Goal: Task Accomplishment & Management: Manage account settings

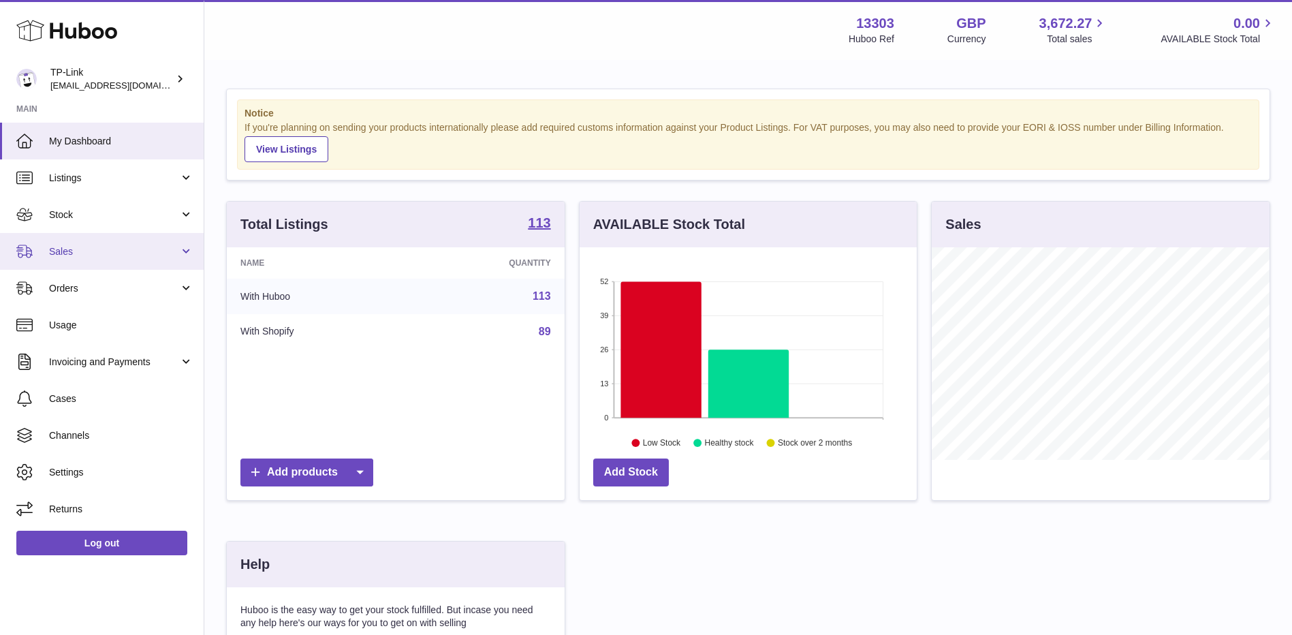
click at [125, 246] on span "Sales" at bounding box center [114, 251] width 130 height 13
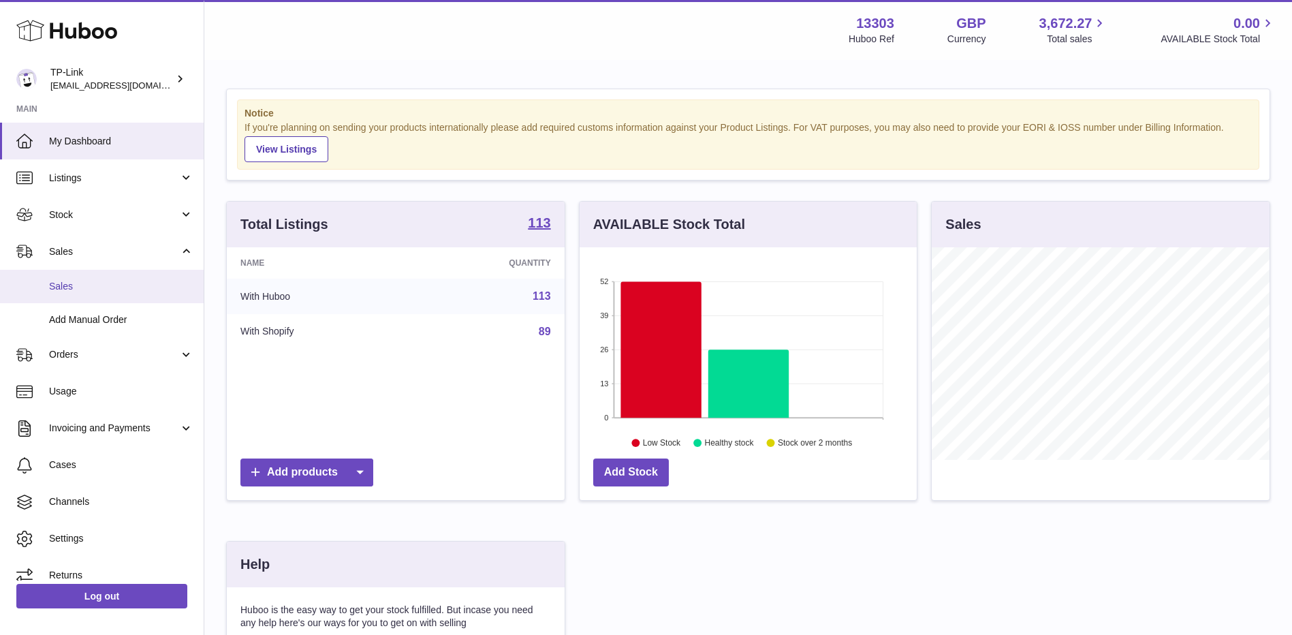
click at [109, 277] on link "Sales" at bounding box center [102, 286] width 204 height 33
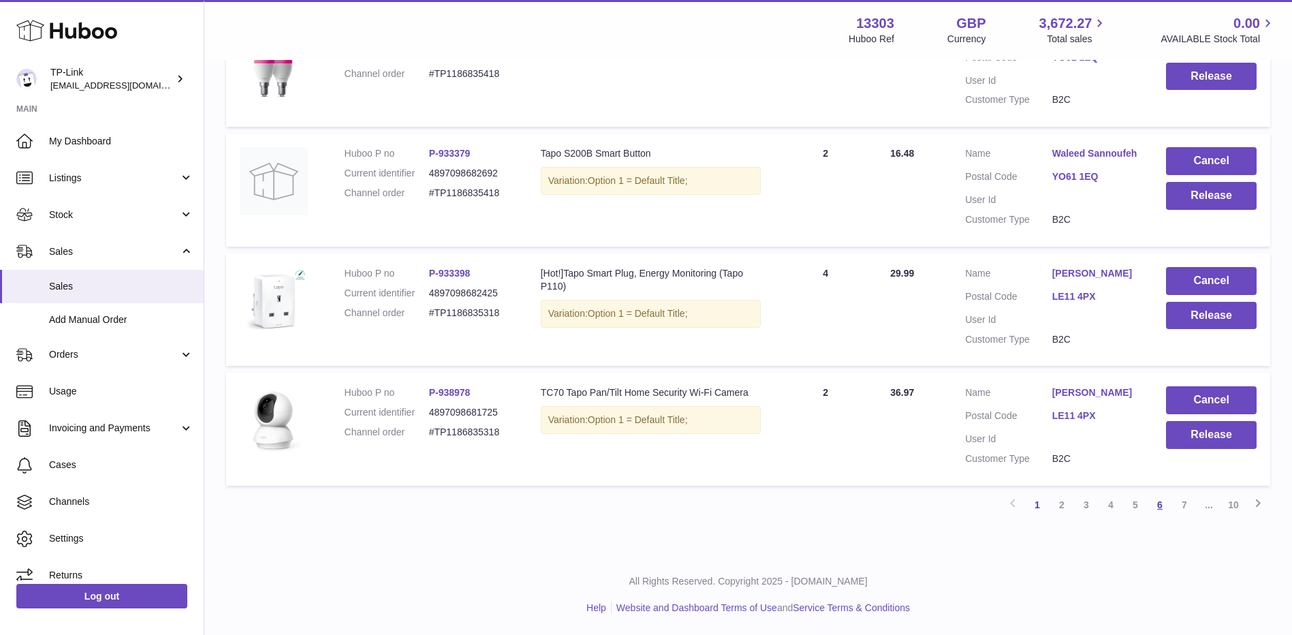
click at [1148, 505] on link "6" at bounding box center [1160, 504] width 25 height 25
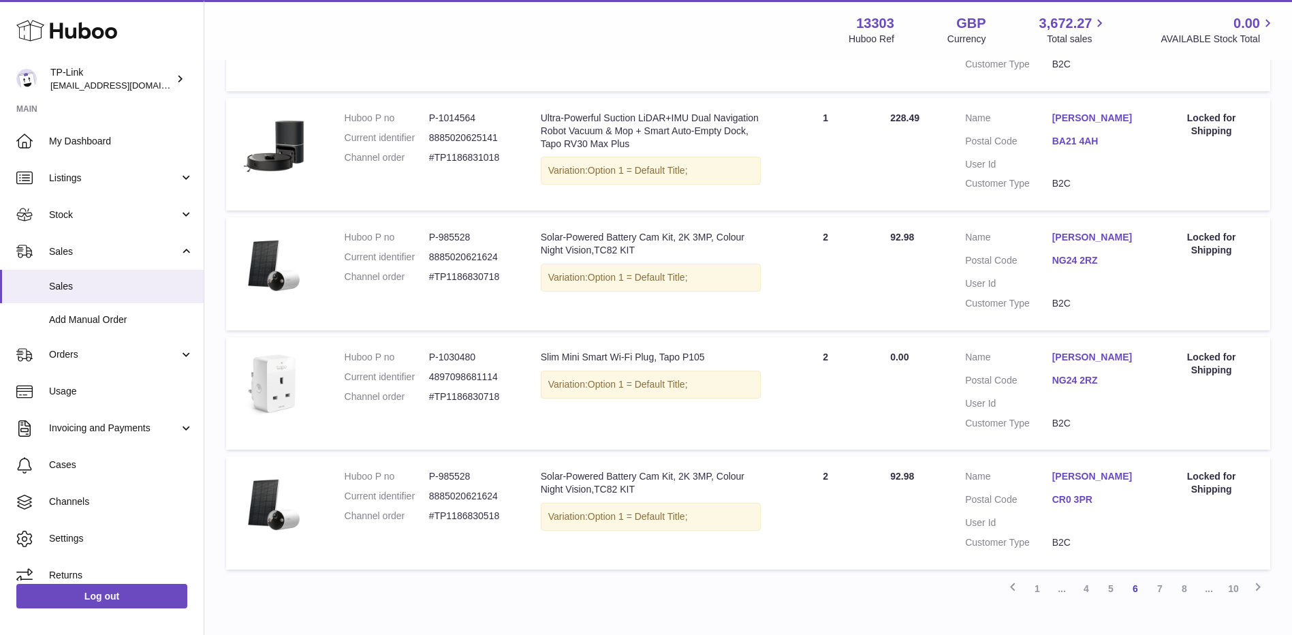
scroll to position [773, 0]
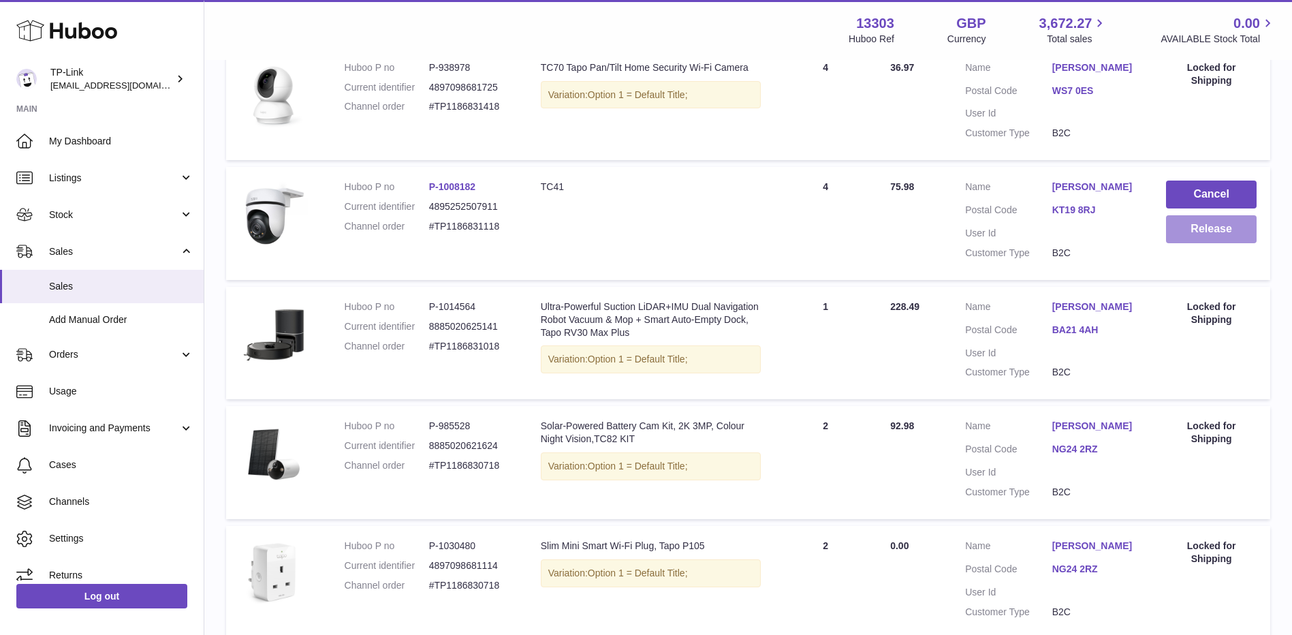
click at [1214, 227] on button "Release" at bounding box center [1211, 229] width 91 height 28
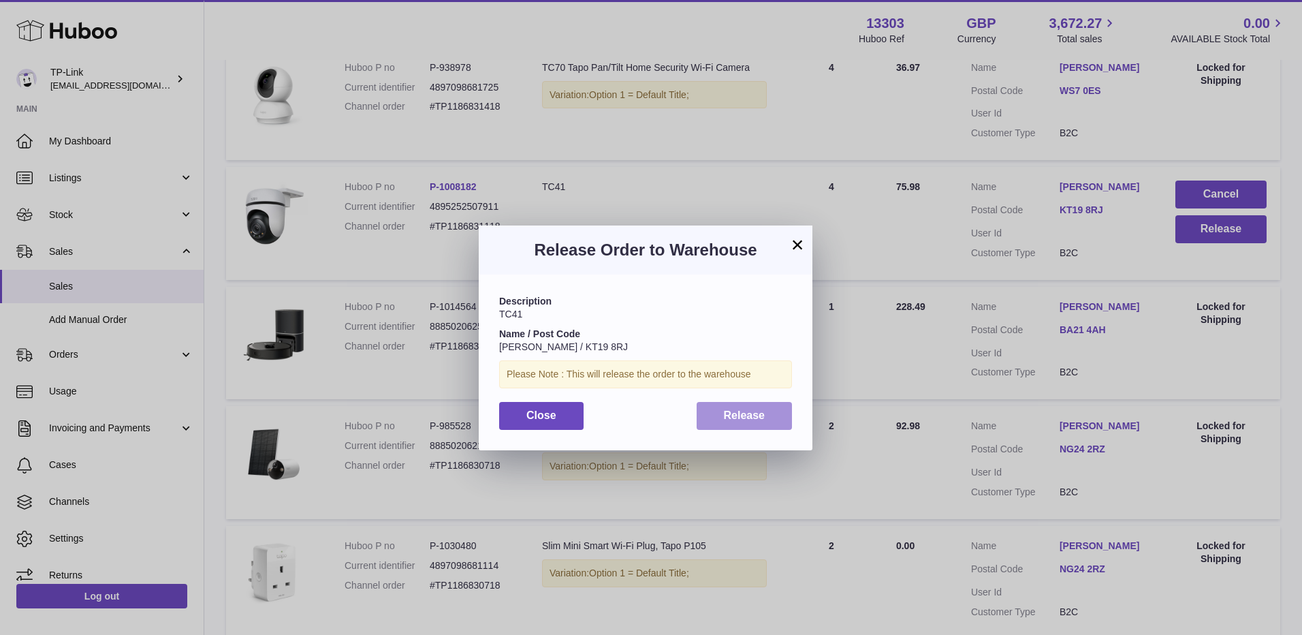
click at [767, 412] on button "Release" at bounding box center [745, 416] width 96 height 28
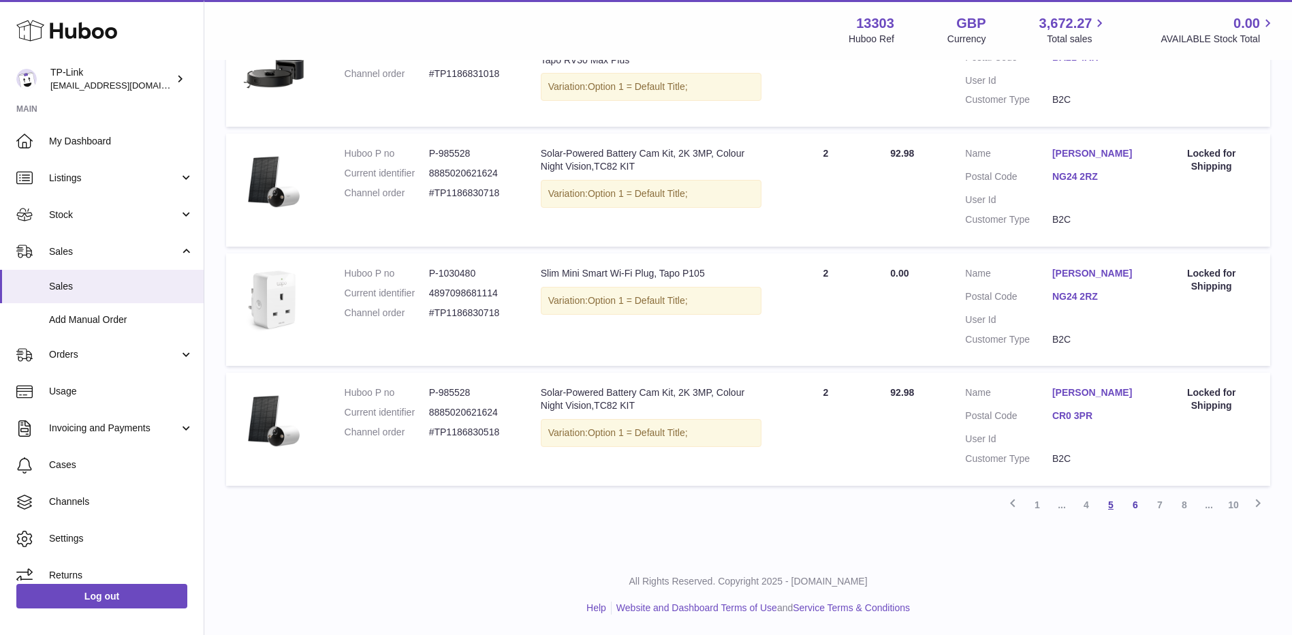
click at [1107, 503] on link "5" at bounding box center [1111, 504] width 25 height 25
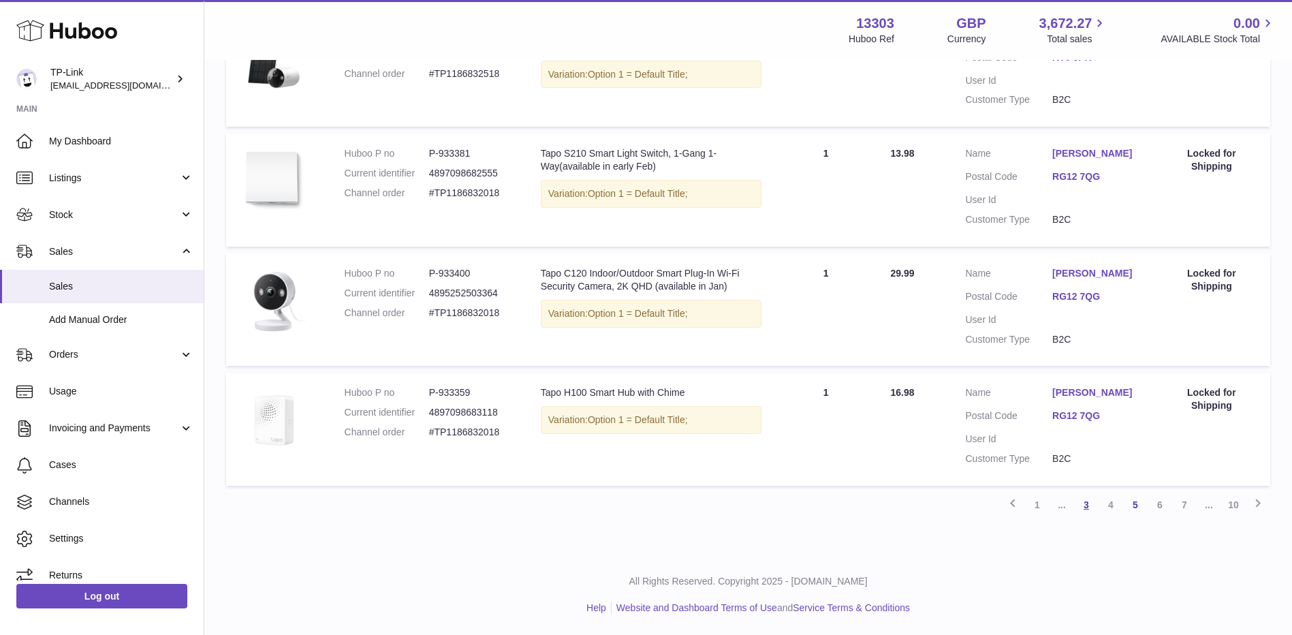
click at [1088, 508] on link "3" at bounding box center [1086, 504] width 25 height 25
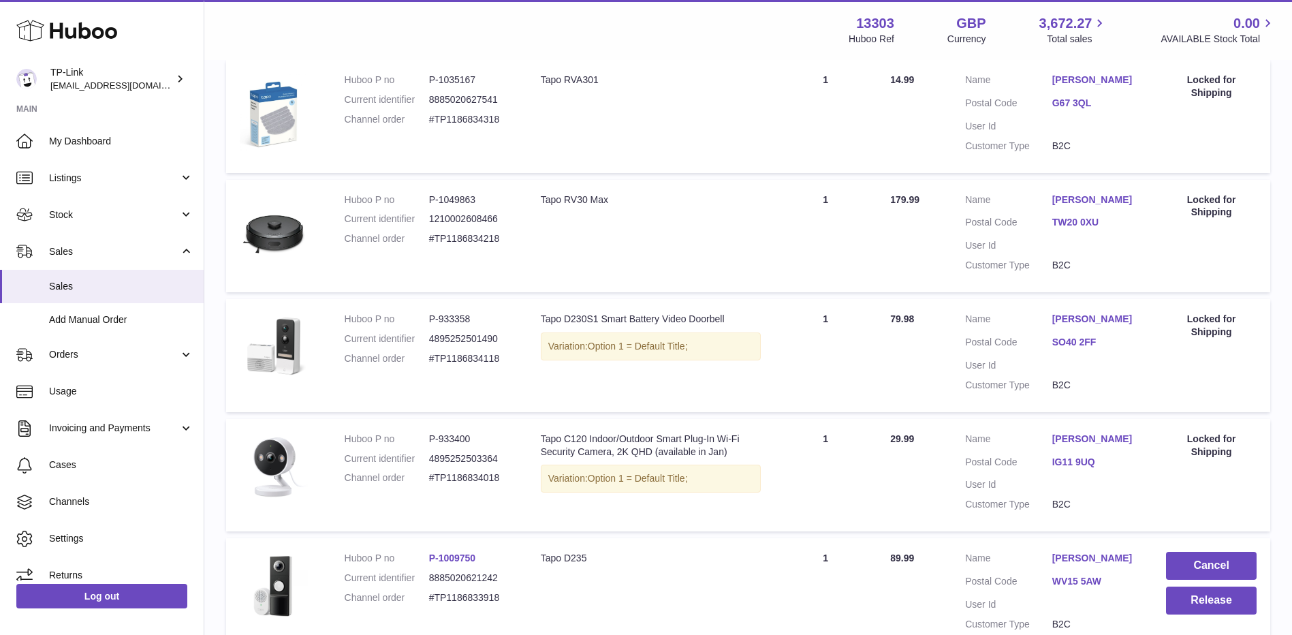
scroll to position [811, 0]
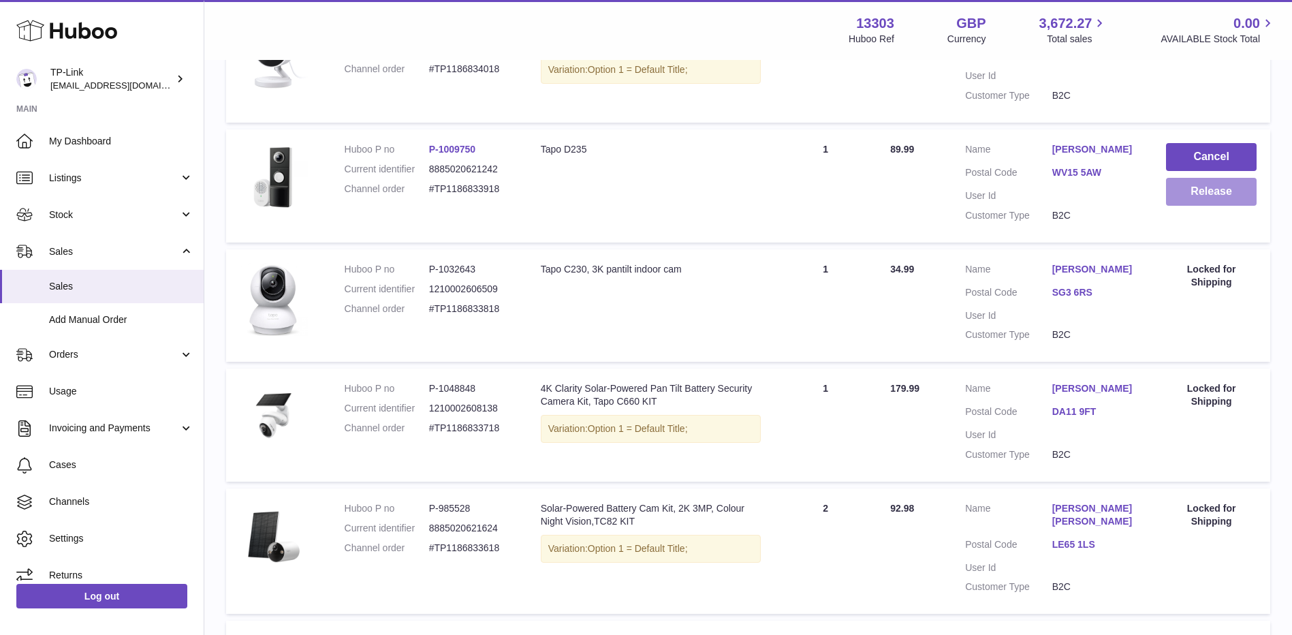
click at [1185, 195] on button "Release" at bounding box center [1211, 192] width 91 height 28
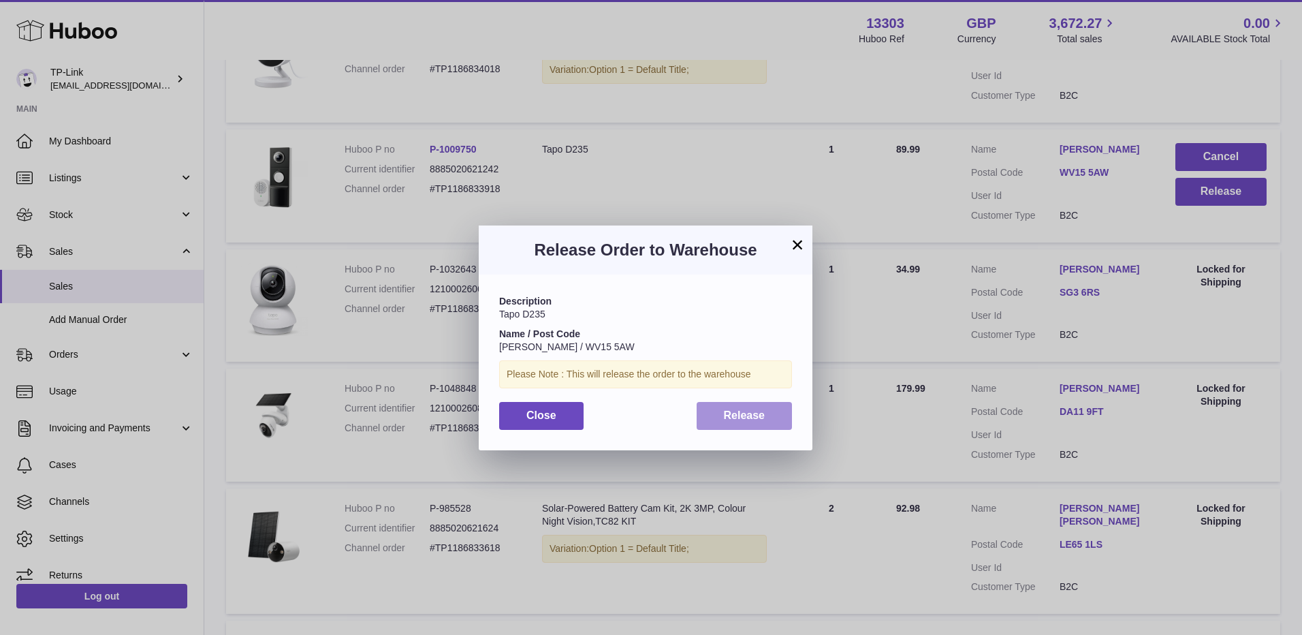
click at [775, 405] on button "Release" at bounding box center [745, 416] width 96 height 28
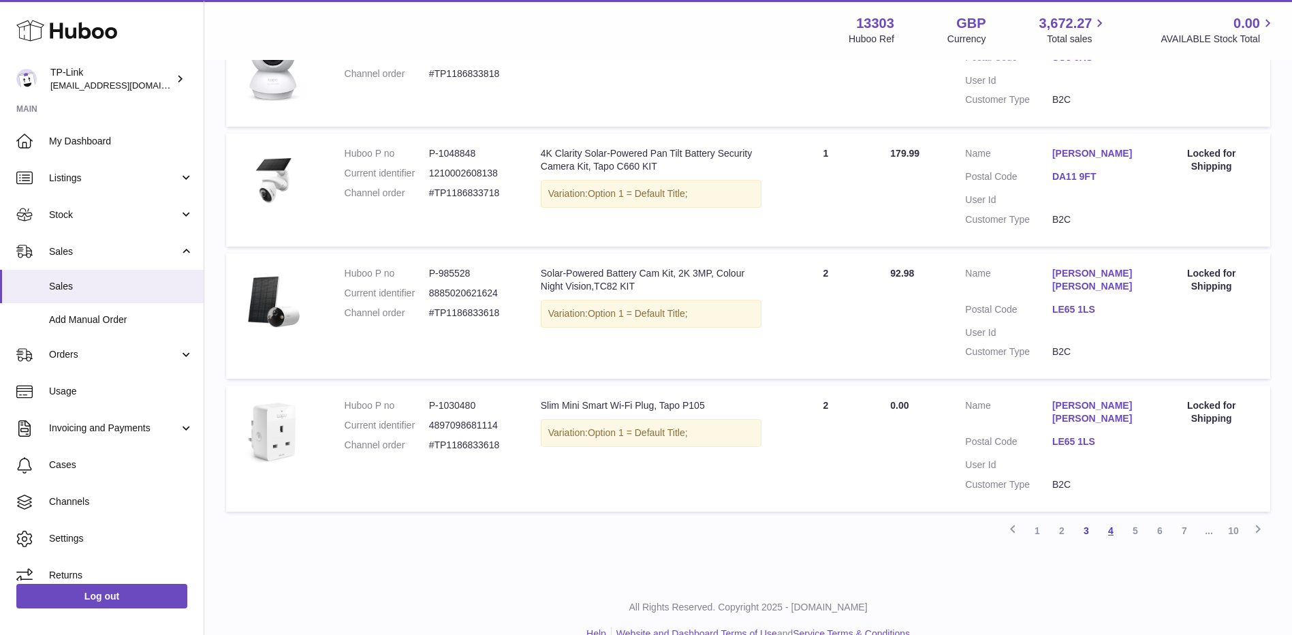
click at [1111, 518] on link "4" at bounding box center [1111, 530] width 25 height 25
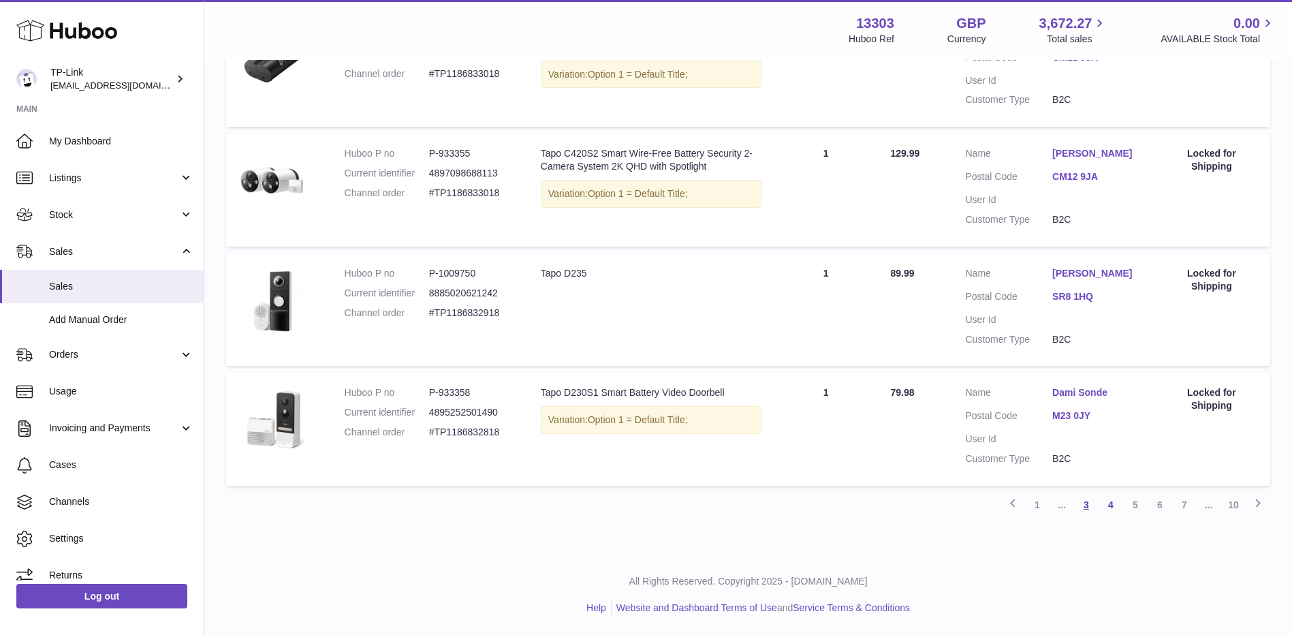
click at [1082, 505] on link "3" at bounding box center [1086, 504] width 25 height 25
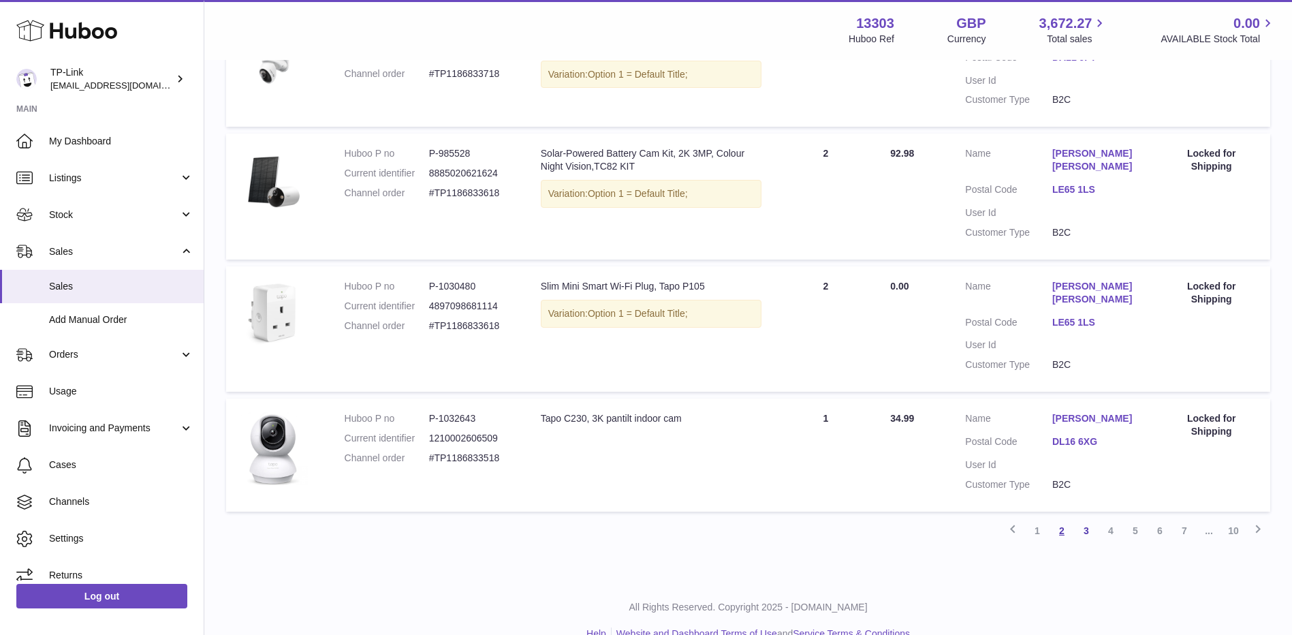
click at [1053, 518] on link "2" at bounding box center [1062, 530] width 25 height 25
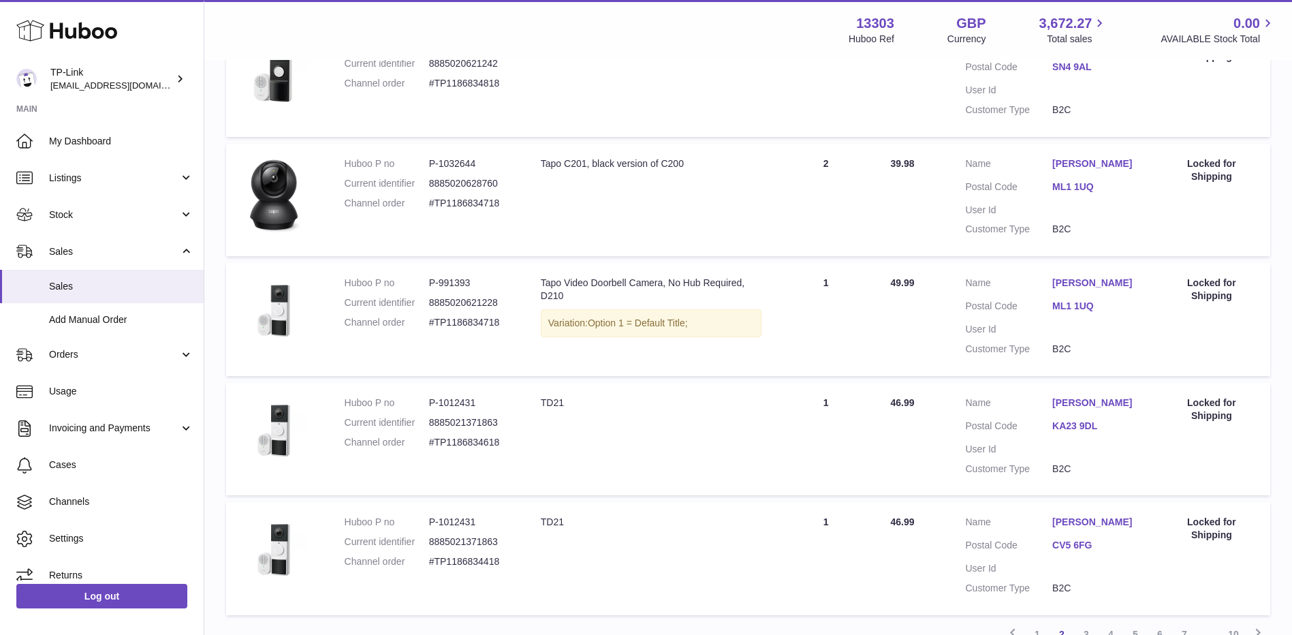
scroll to position [1046, 0]
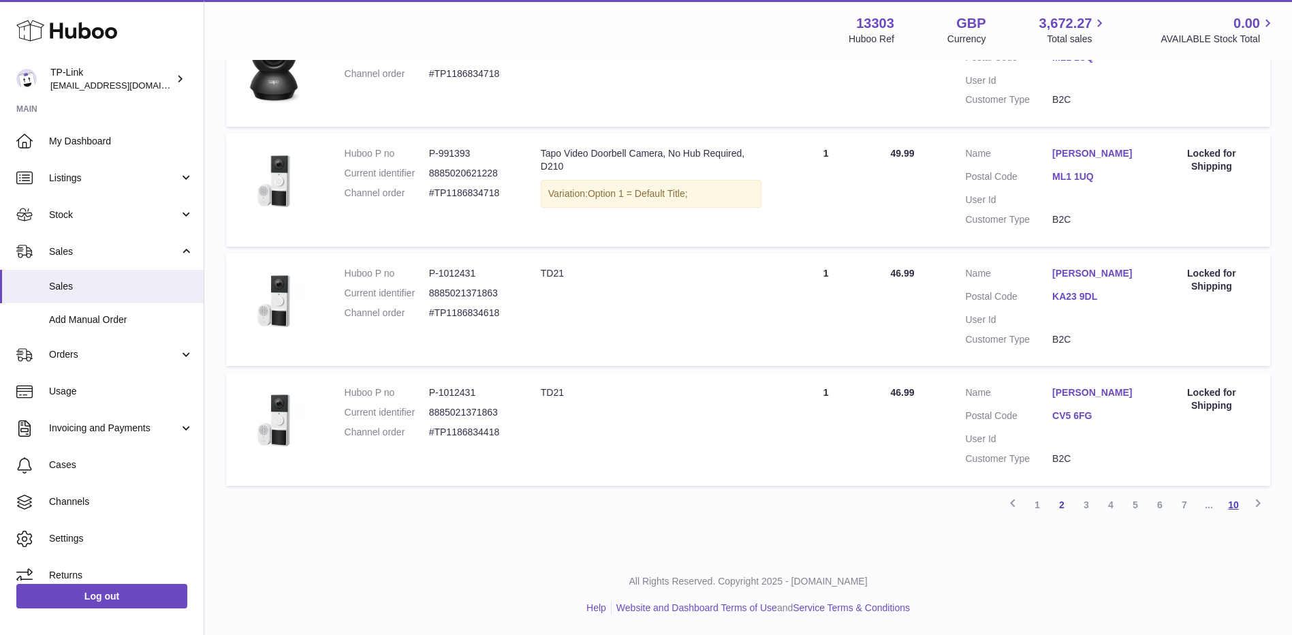
click at [1234, 505] on link "10" at bounding box center [1233, 504] width 25 height 25
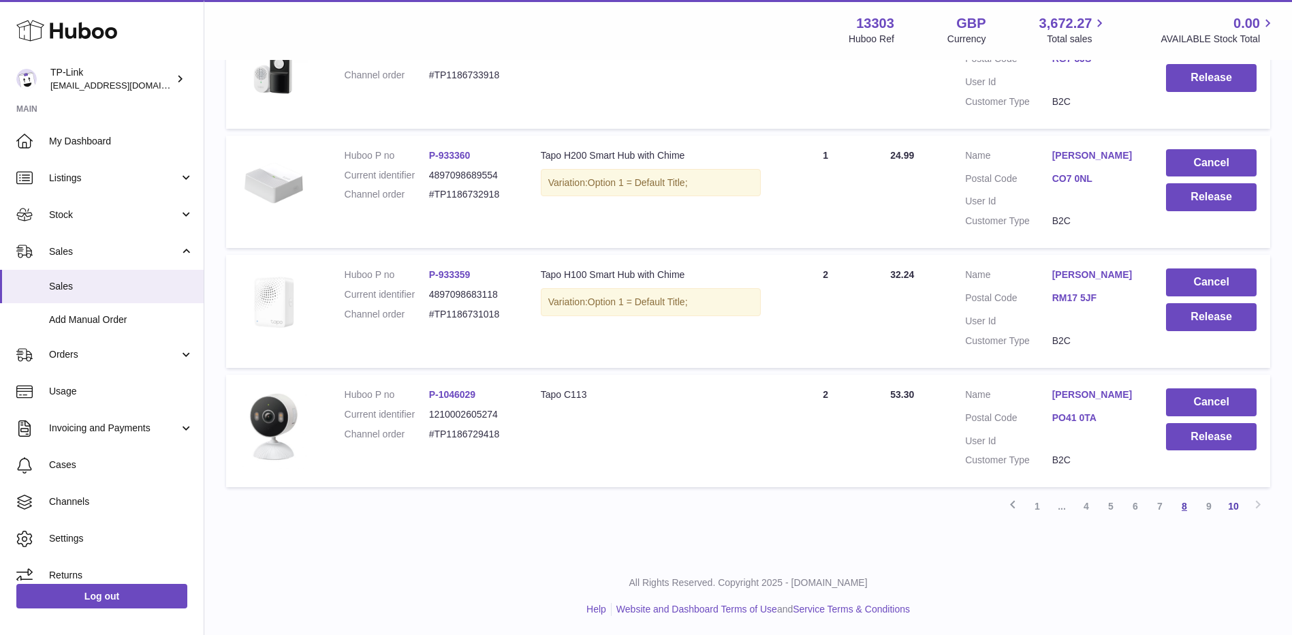
scroll to position [687, 0]
click at [1189, 507] on link "8" at bounding box center [1184, 504] width 25 height 25
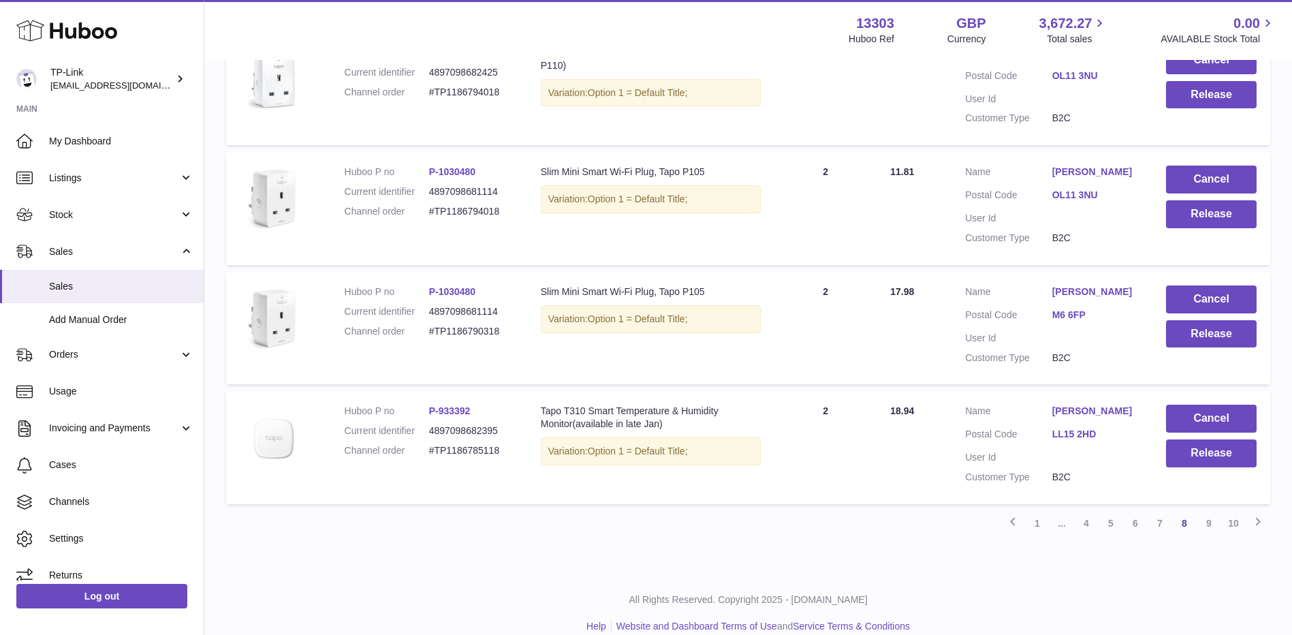
scroll to position [1046, 0]
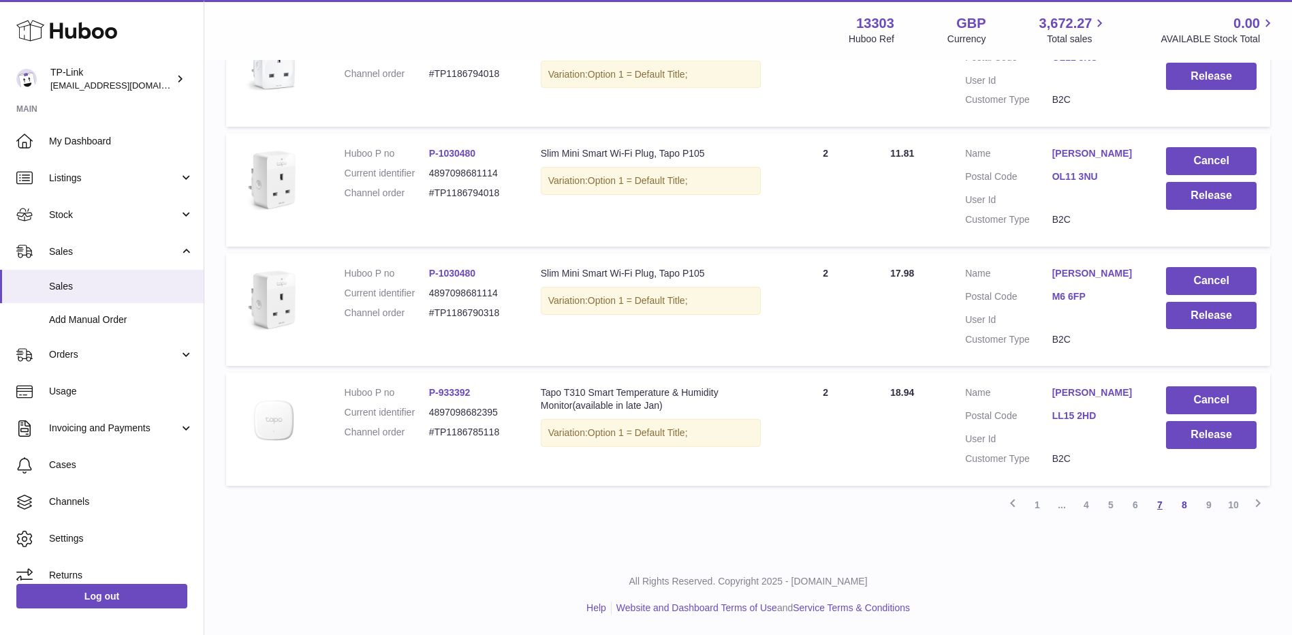
click at [1157, 507] on link "7" at bounding box center [1160, 504] width 25 height 25
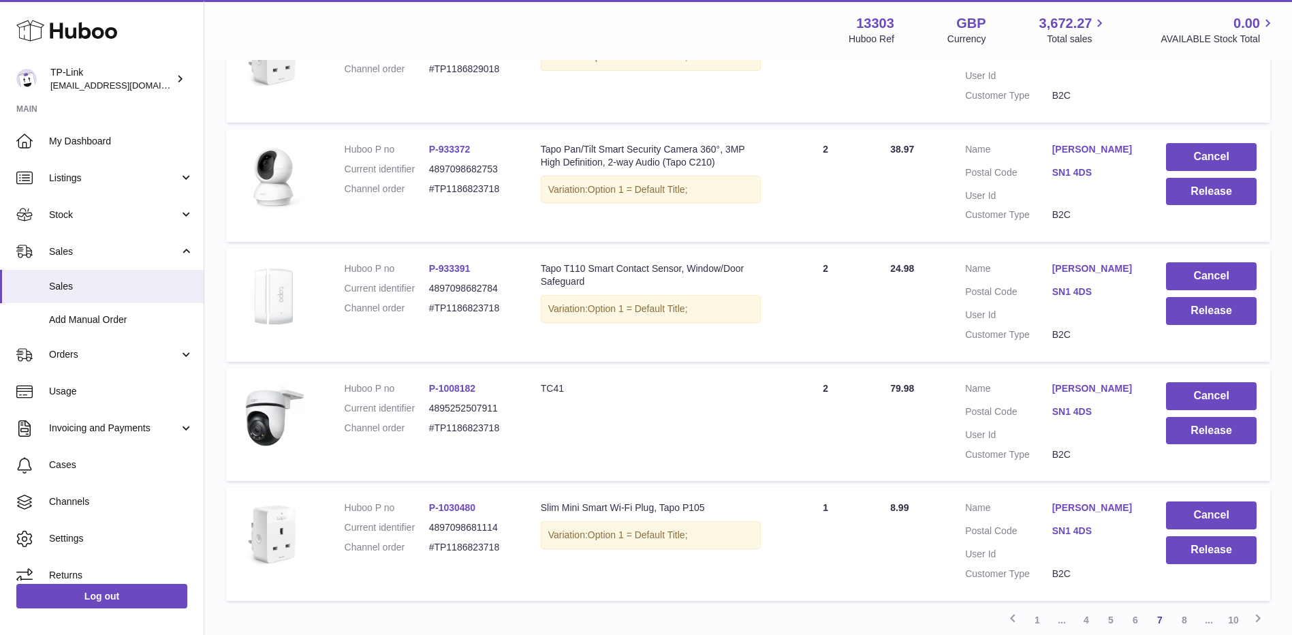
scroll to position [954, 0]
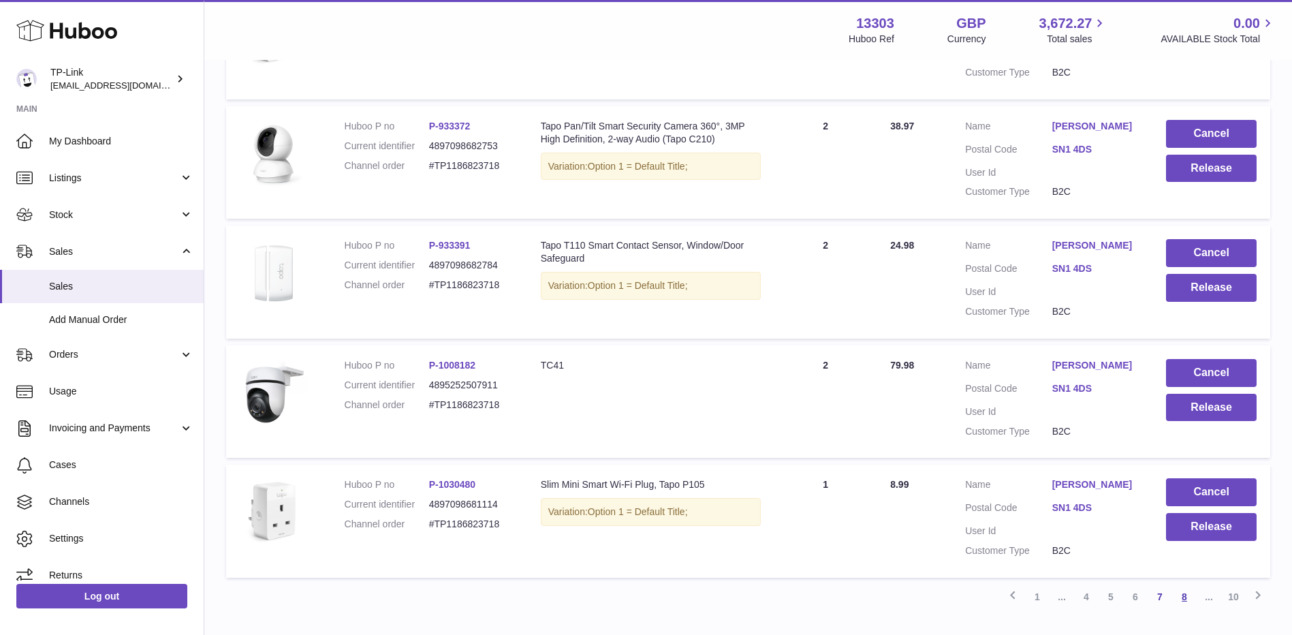
click at [1183, 598] on link "8" at bounding box center [1184, 596] width 25 height 25
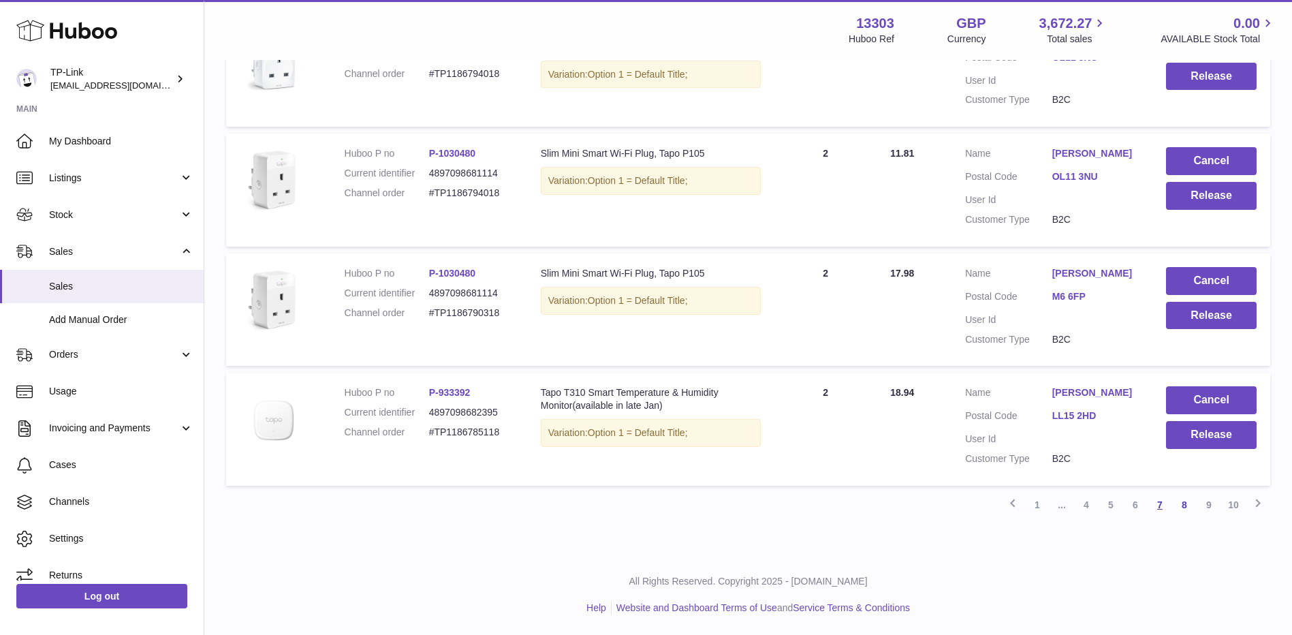
click at [1157, 510] on link "7" at bounding box center [1160, 504] width 25 height 25
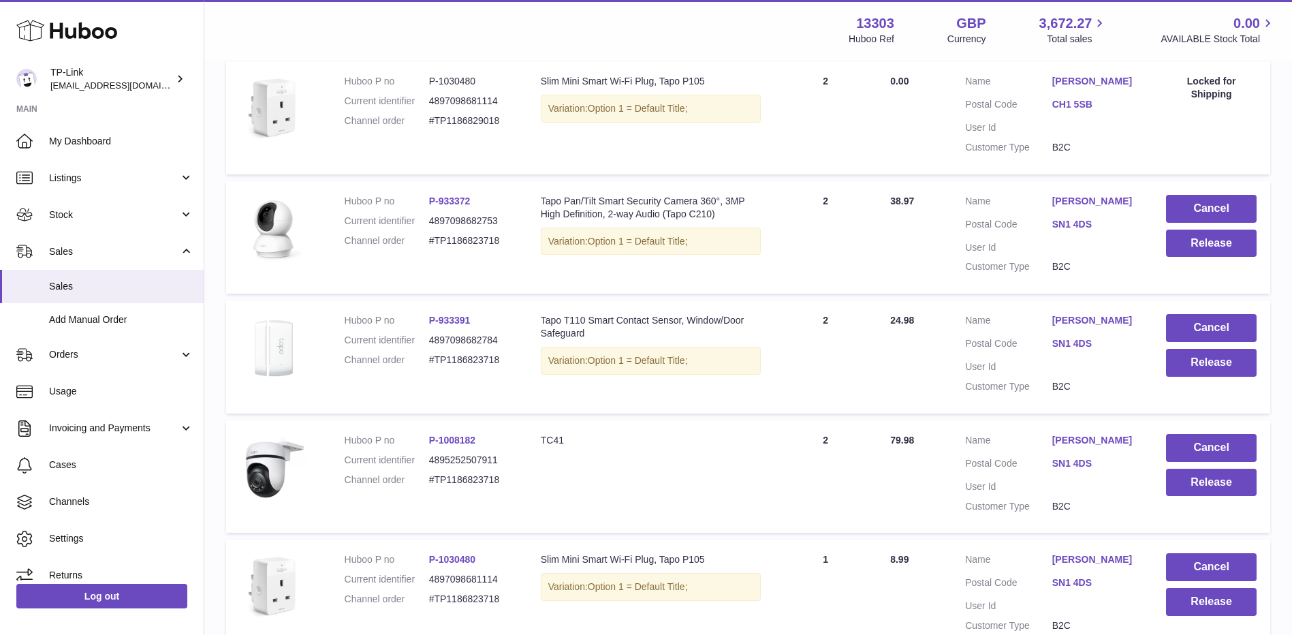
scroll to position [974, 0]
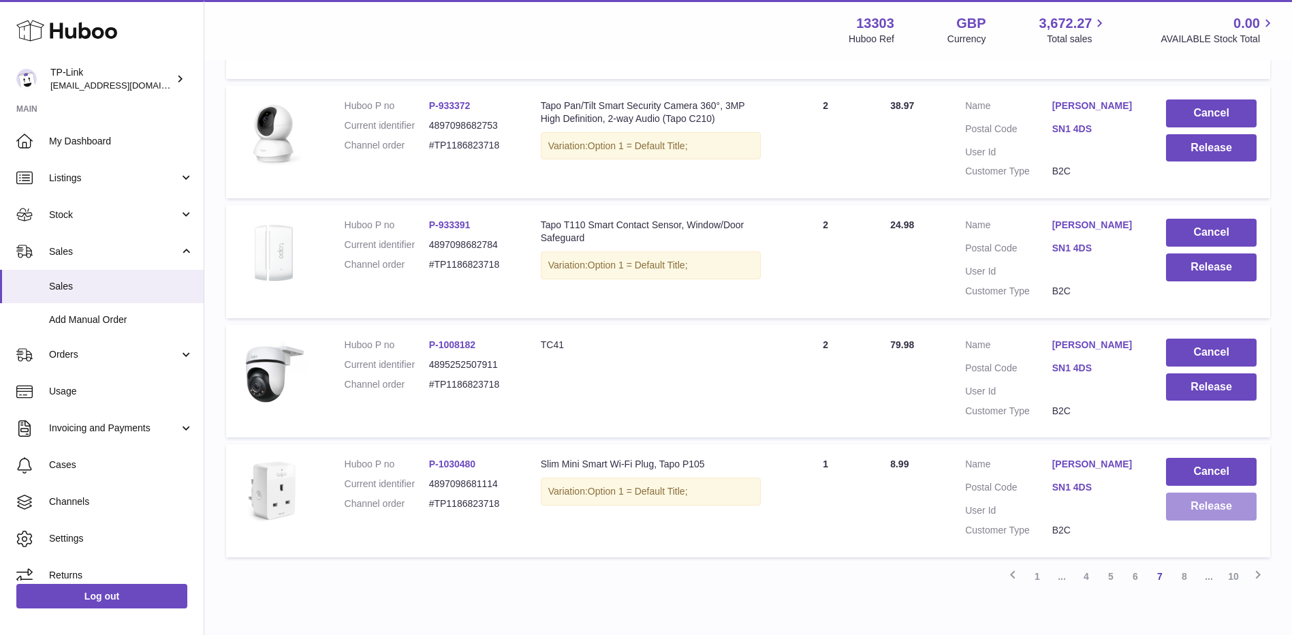
click at [1211, 506] on button "Release" at bounding box center [1211, 506] width 91 height 28
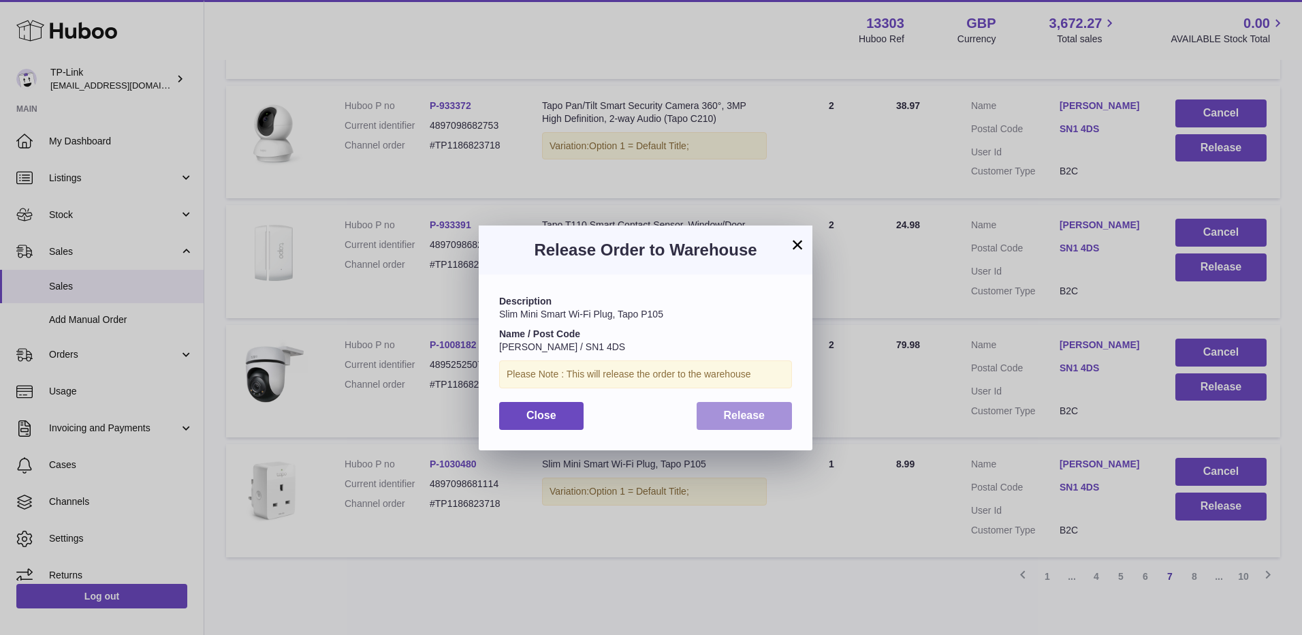
click at [772, 420] on button "Release" at bounding box center [745, 416] width 96 height 28
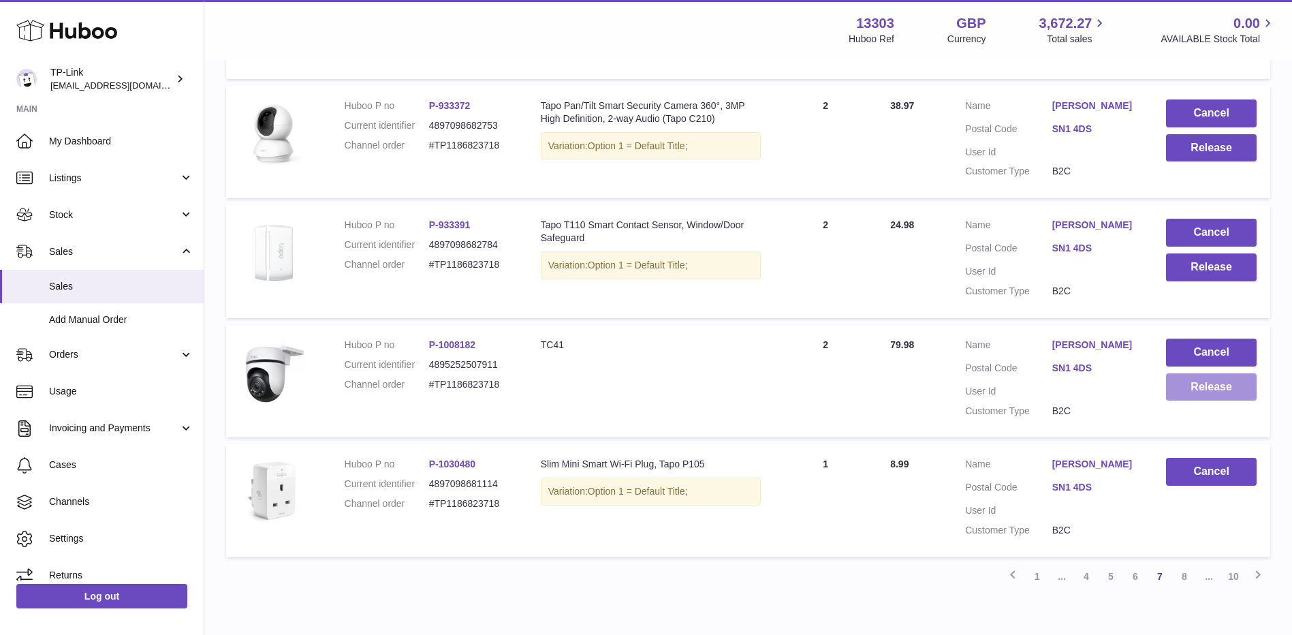
click at [1187, 388] on button "Release" at bounding box center [1211, 387] width 91 height 28
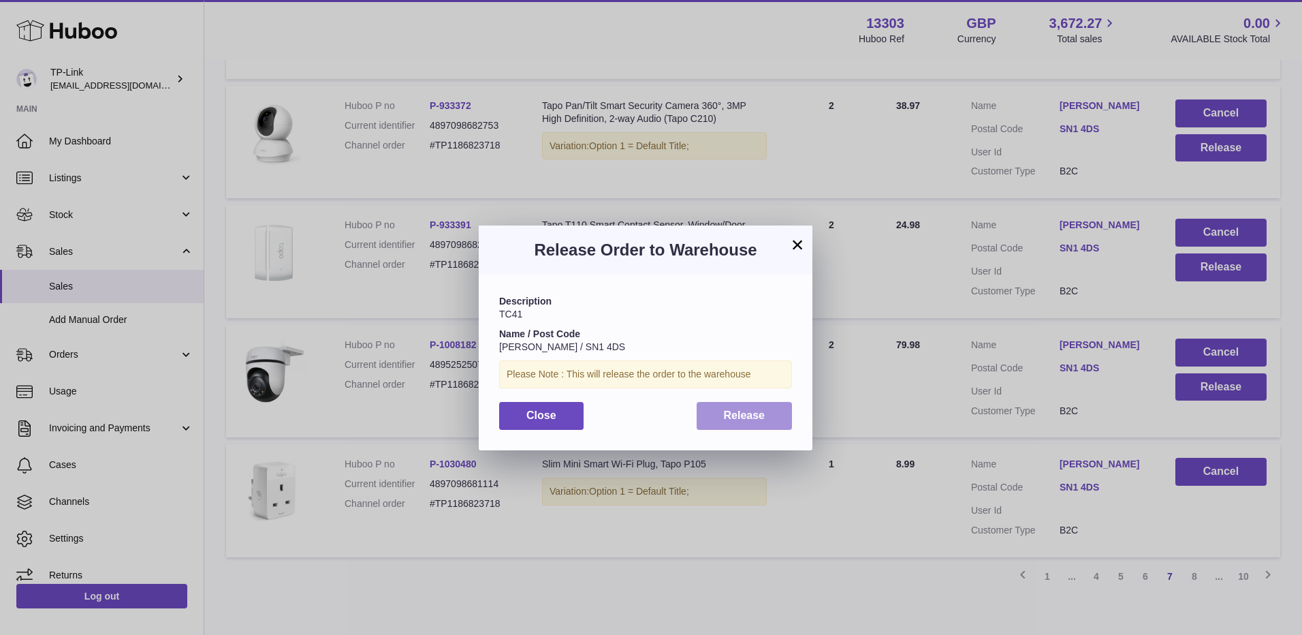
click at [745, 421] on button "Release" at bounding box center [745, 416] width 96 height 28
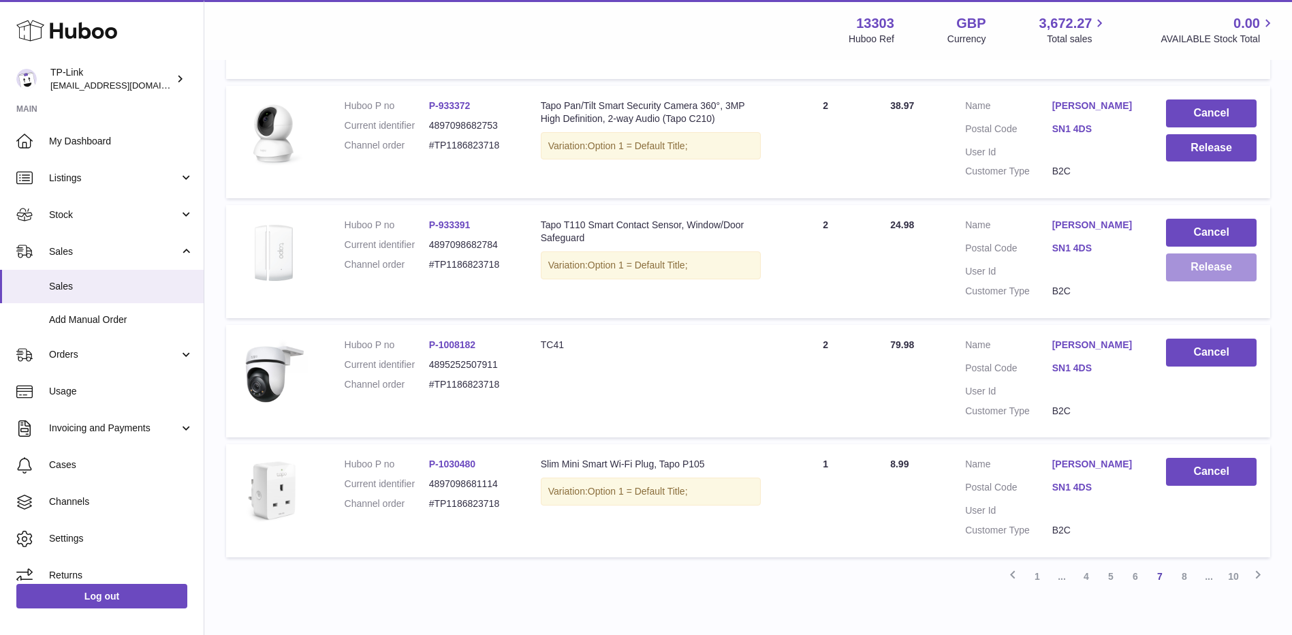
click at [1202, 272] on button "Release" at bounding box center [1211, 267] width 91 height 28
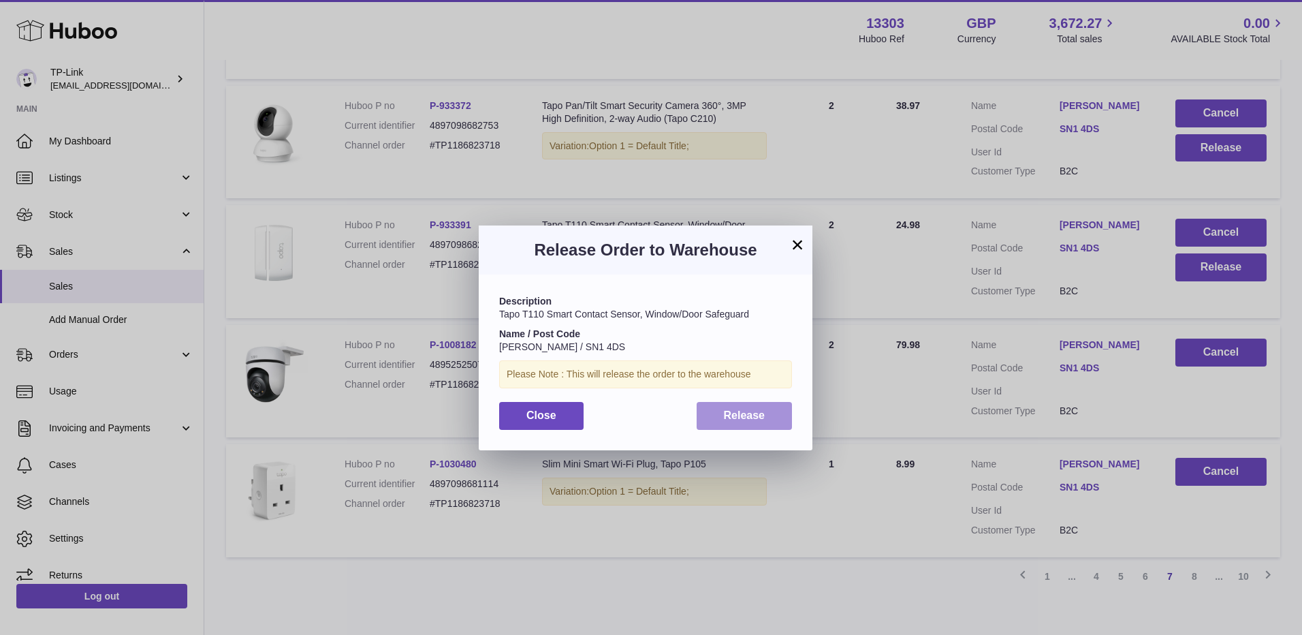
click at [744, 416] on span "Release" at bounding box center [745, 415] width 42 height 12
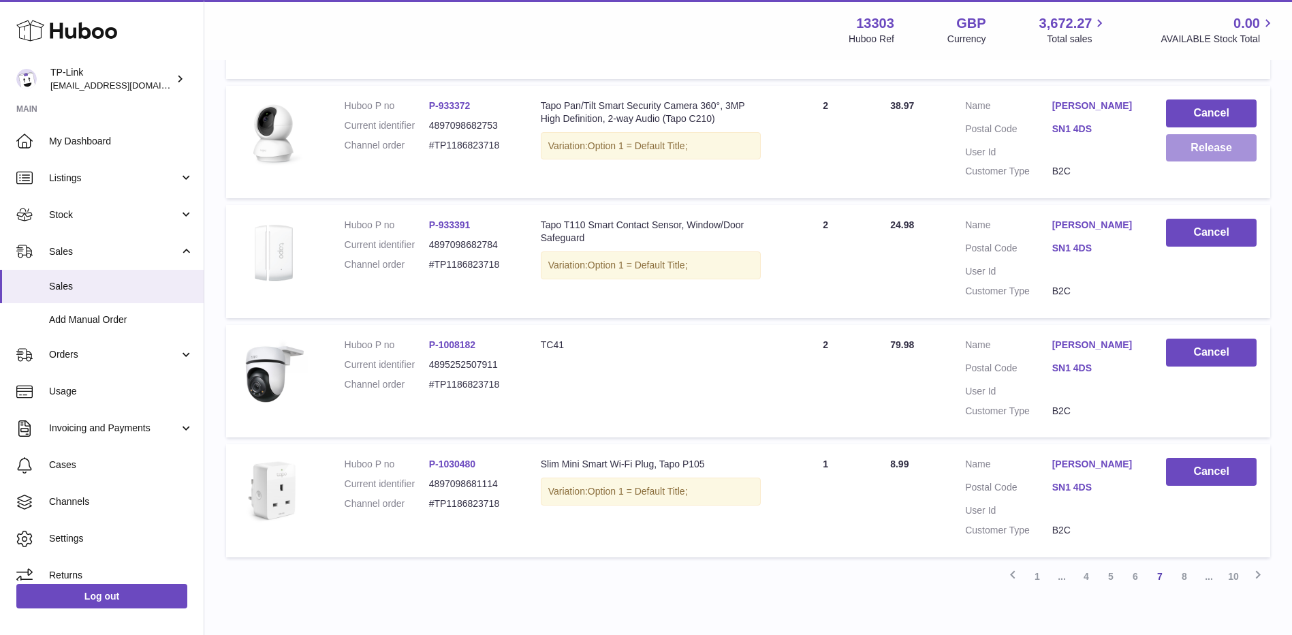
click at [1193, 152] on button "Release" at bounding box center [1211, 148] width 91 height 28
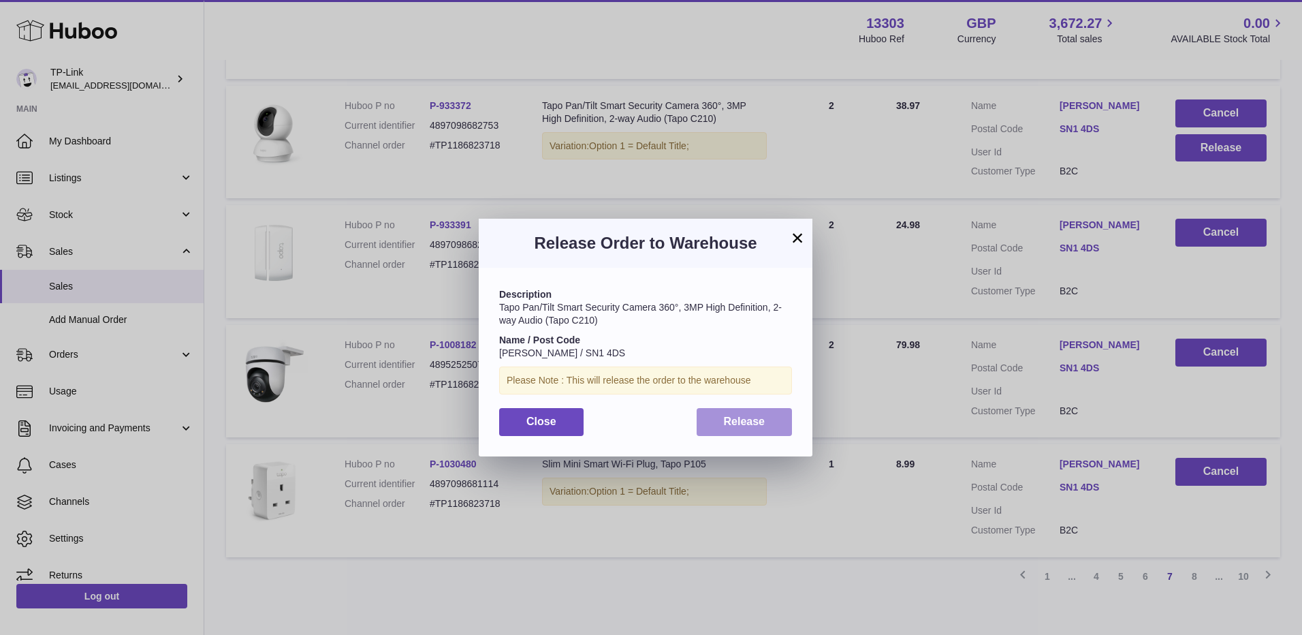
click at [745, 422] on span "Release" at bounding box center [745, 422] width 42 height 12
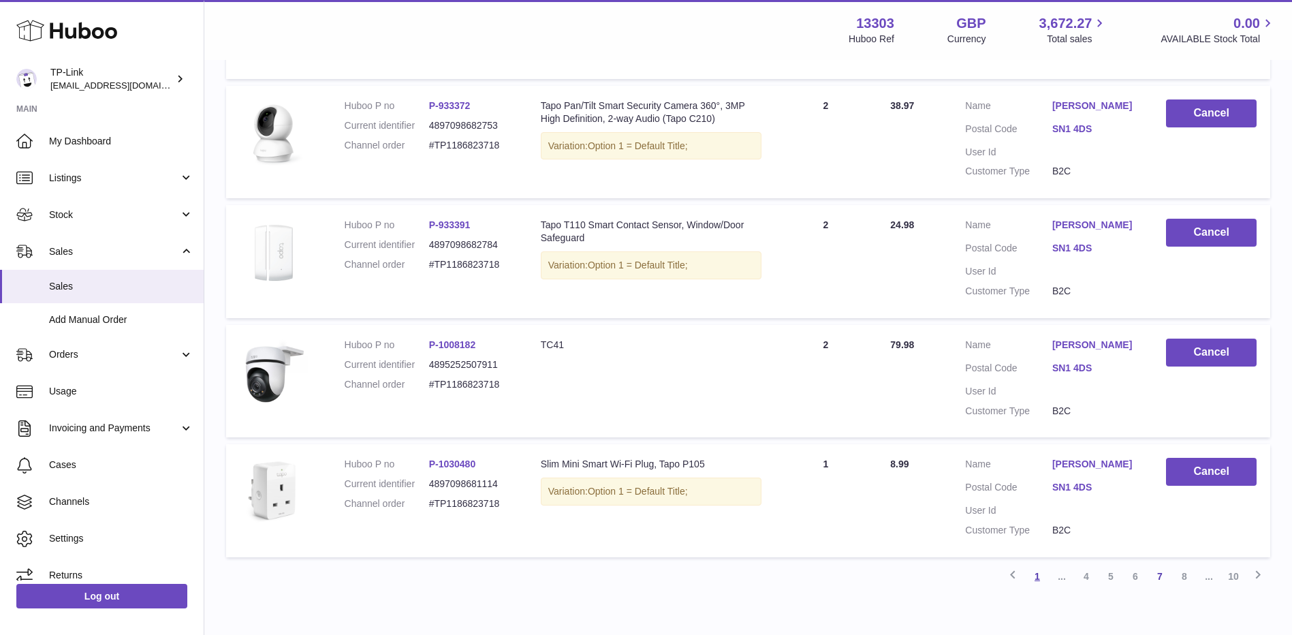
click at [1037, 580] on link "1" at bounding box center [1037, 576] width 25 height 25
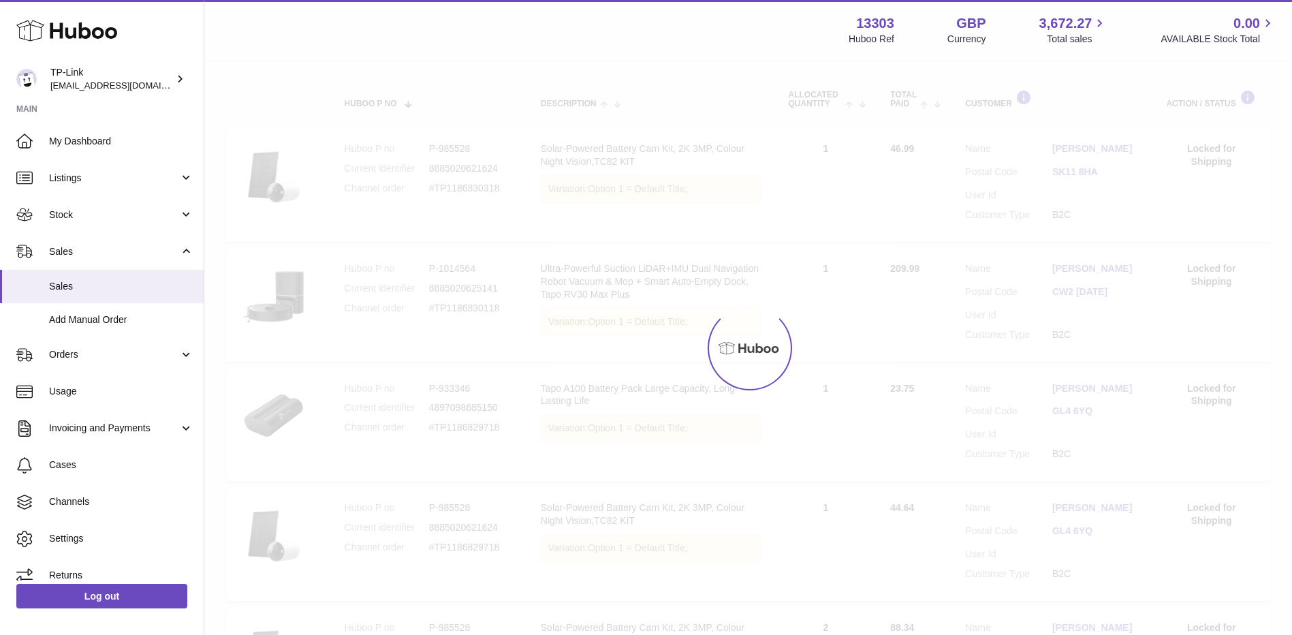
scroll to position [61, 0]
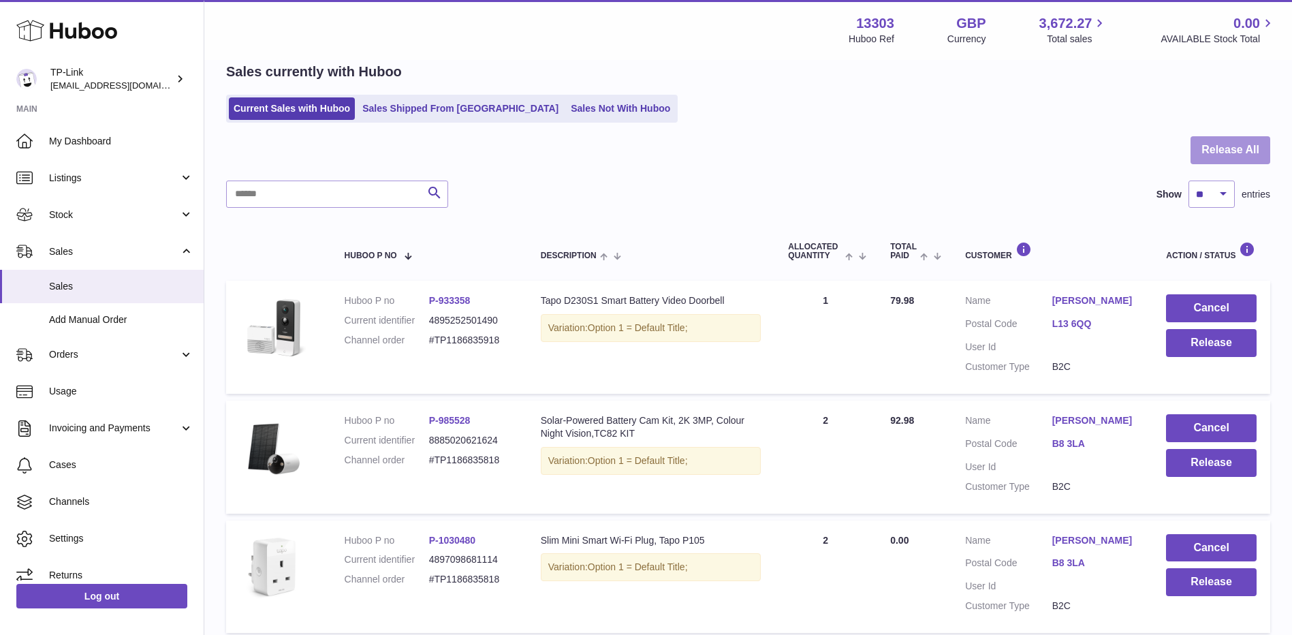
click at [1233, 147] on button "Release All" at bounding box center [1231, 150] width 80 height 28
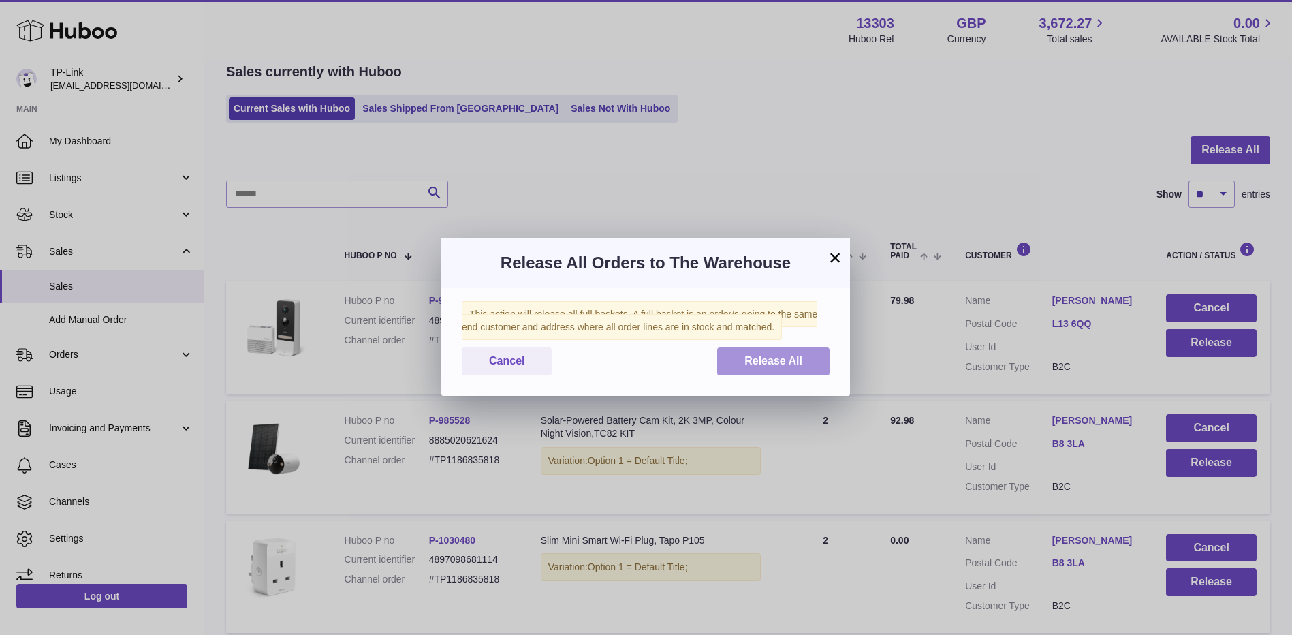
click at [777, 358] on span "Release All" at bounding box center [774, 361] width 58 height 12
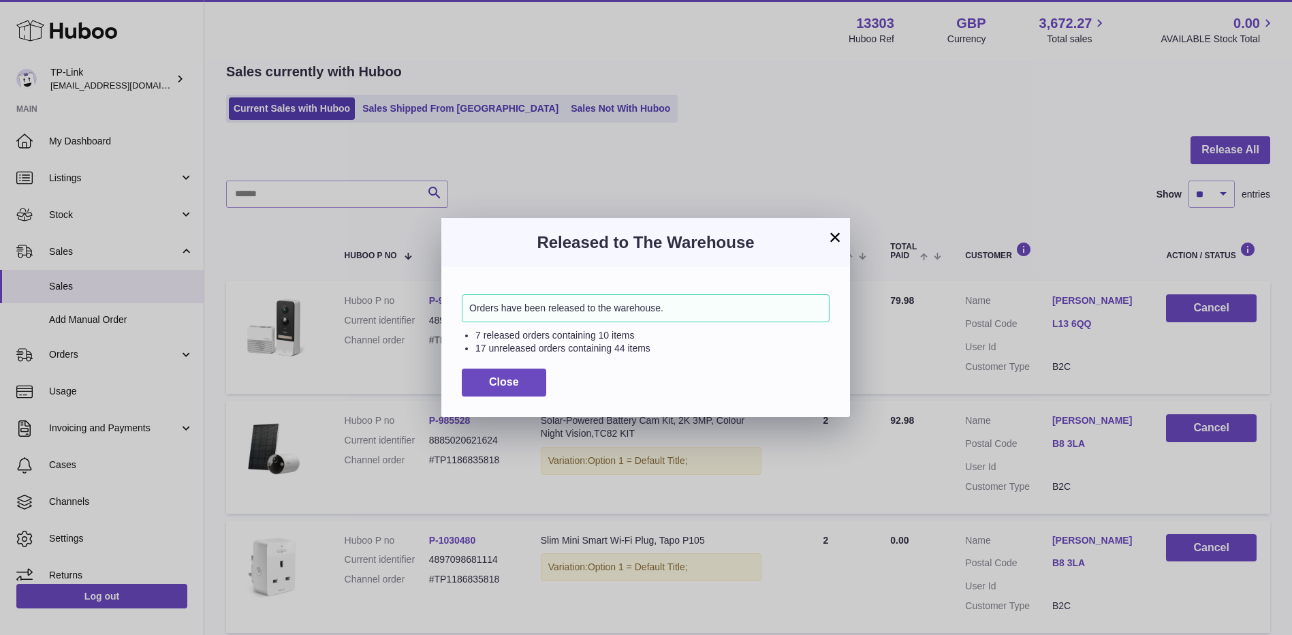
click at [837, 235] on button "×" at bounding box center [835, 237] width 16 height 16
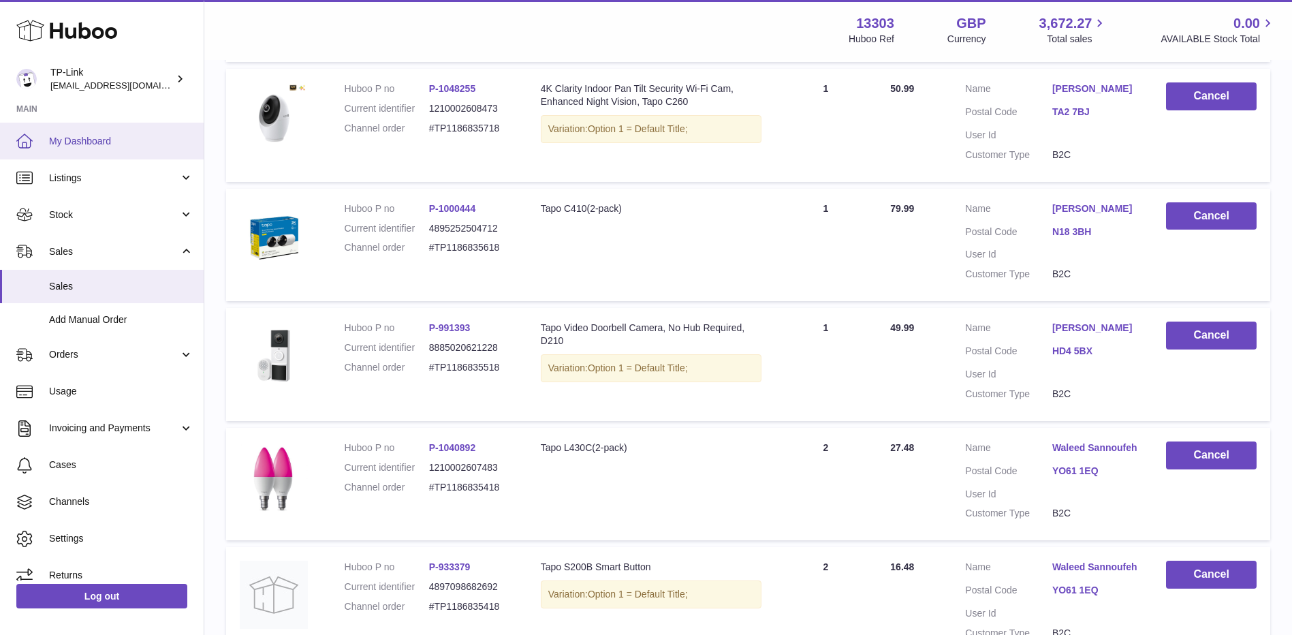
scroll to position [637, 0]
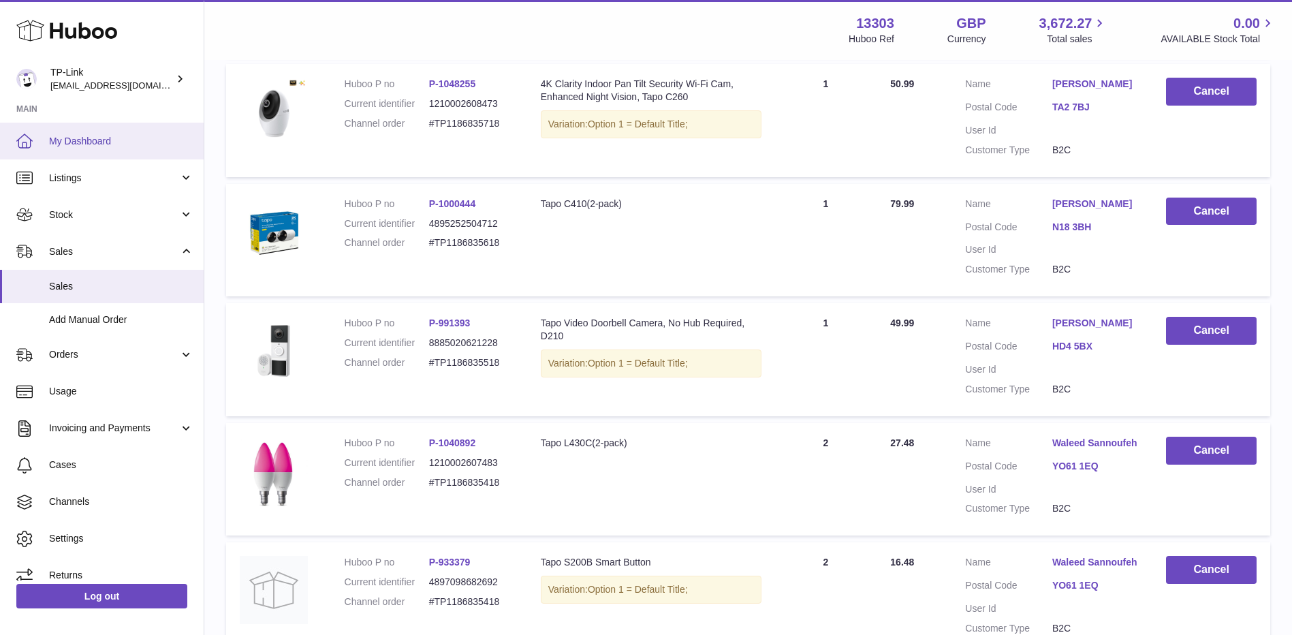
click at [84, 135] on span "My Dashboard" at bounding box center [121, 141] width 144 height 13
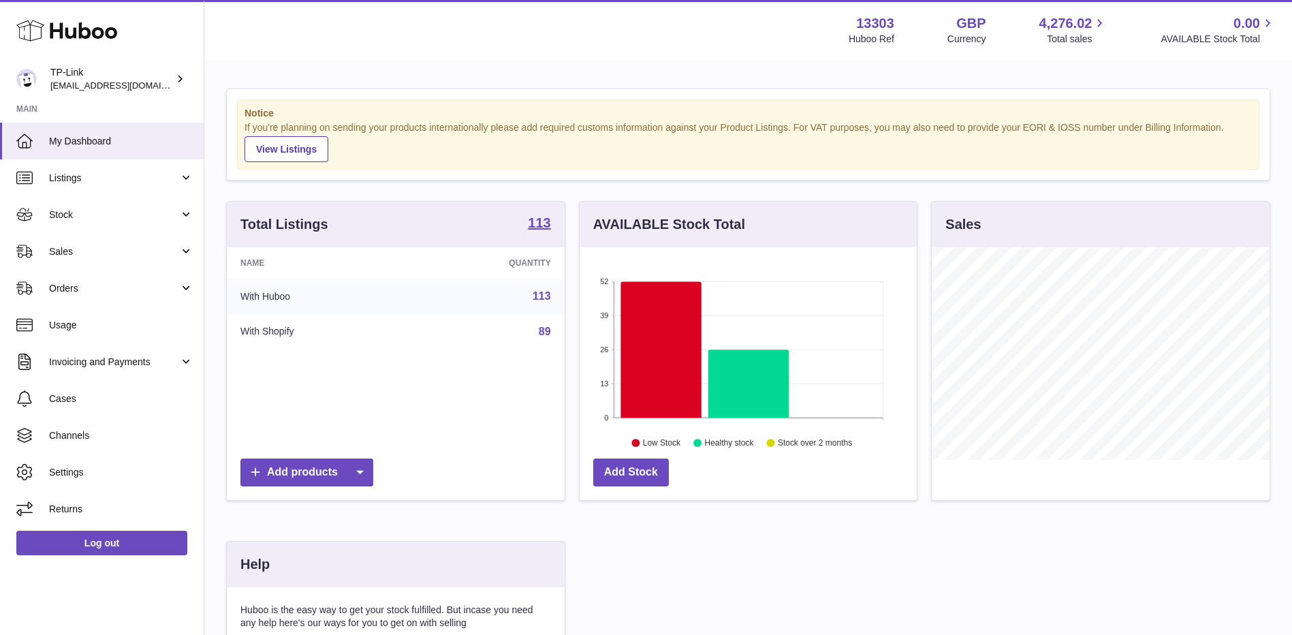
scroll to position [213, 337]
click at [100, 247] on span "Sales" at bounding box center [114, 251] width 130 height 13
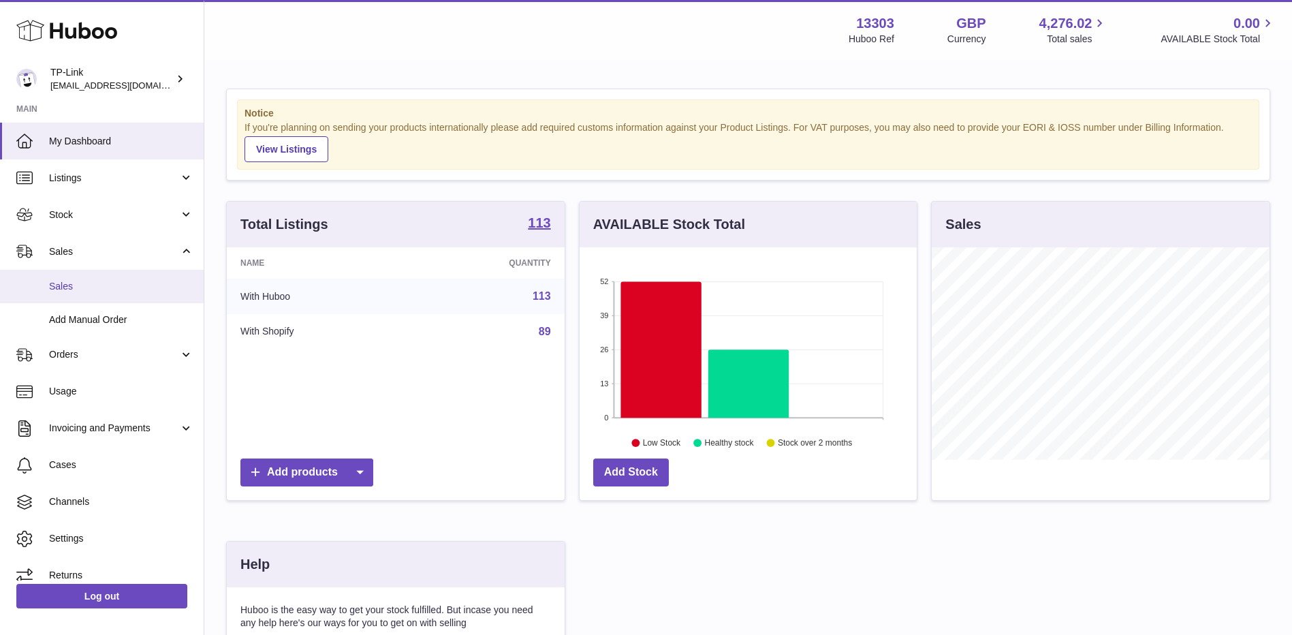
click at [101, 280] on span "Sales" at bounding box center [121, 286] width 144 height 13
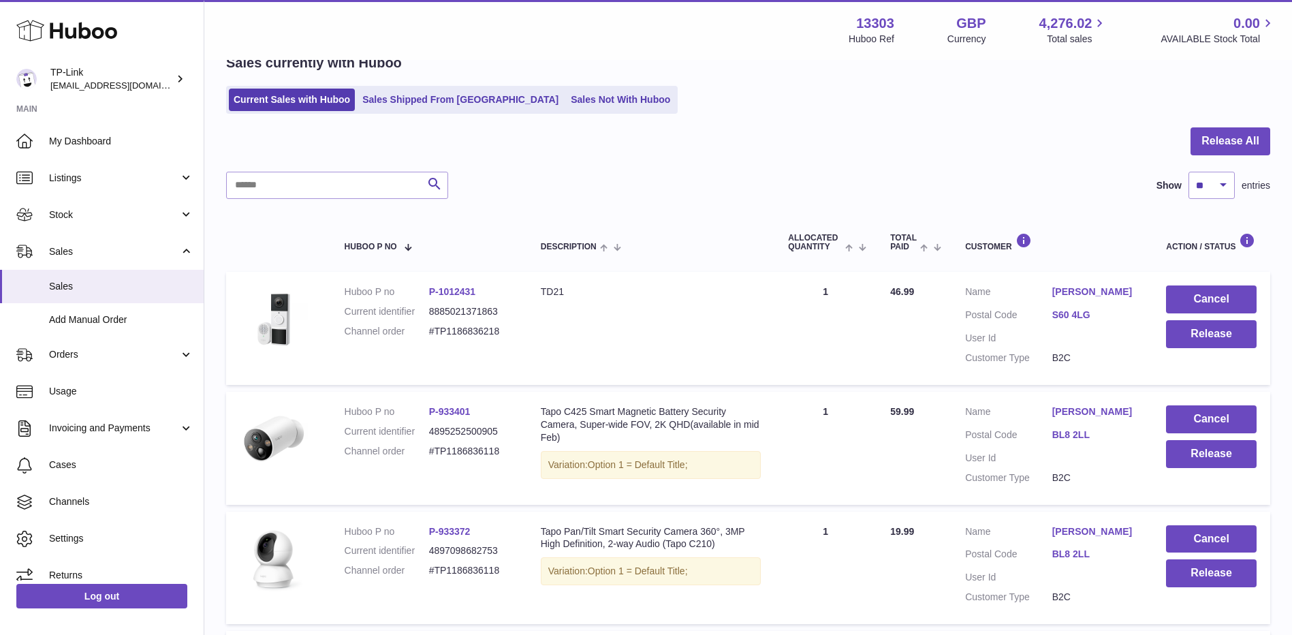
scroll to position [68, 0]
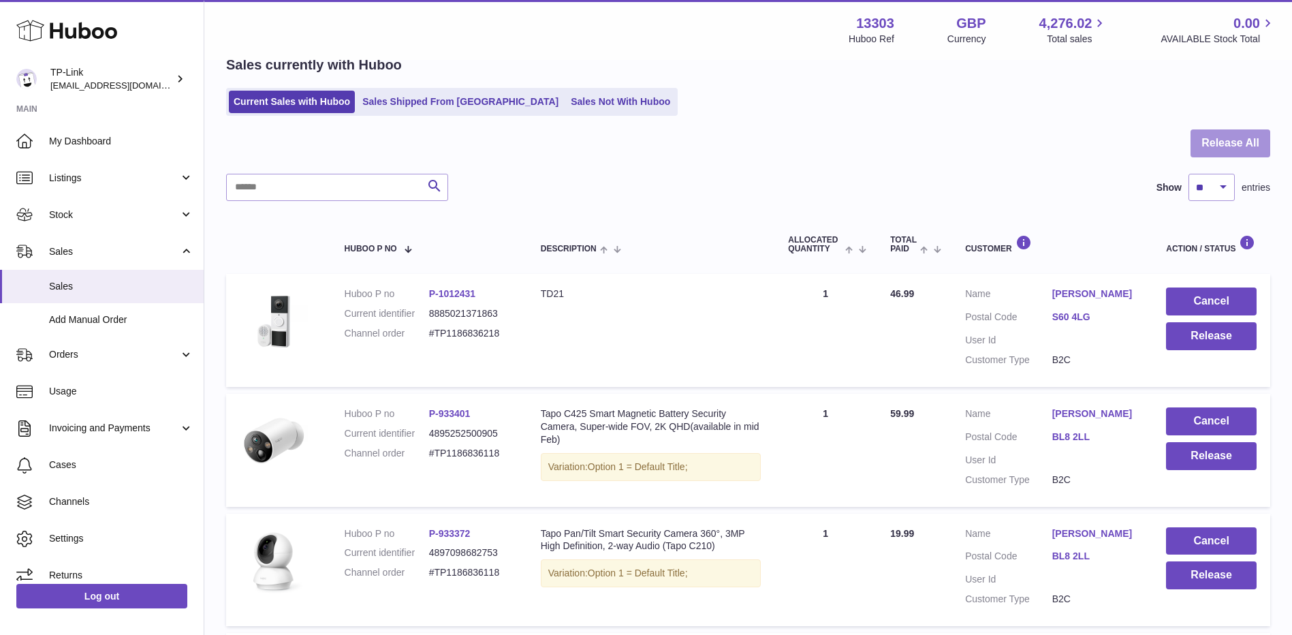
click at [1229, 144] on button "Release All" at bounding box center [1231, 143] width 80 height 28
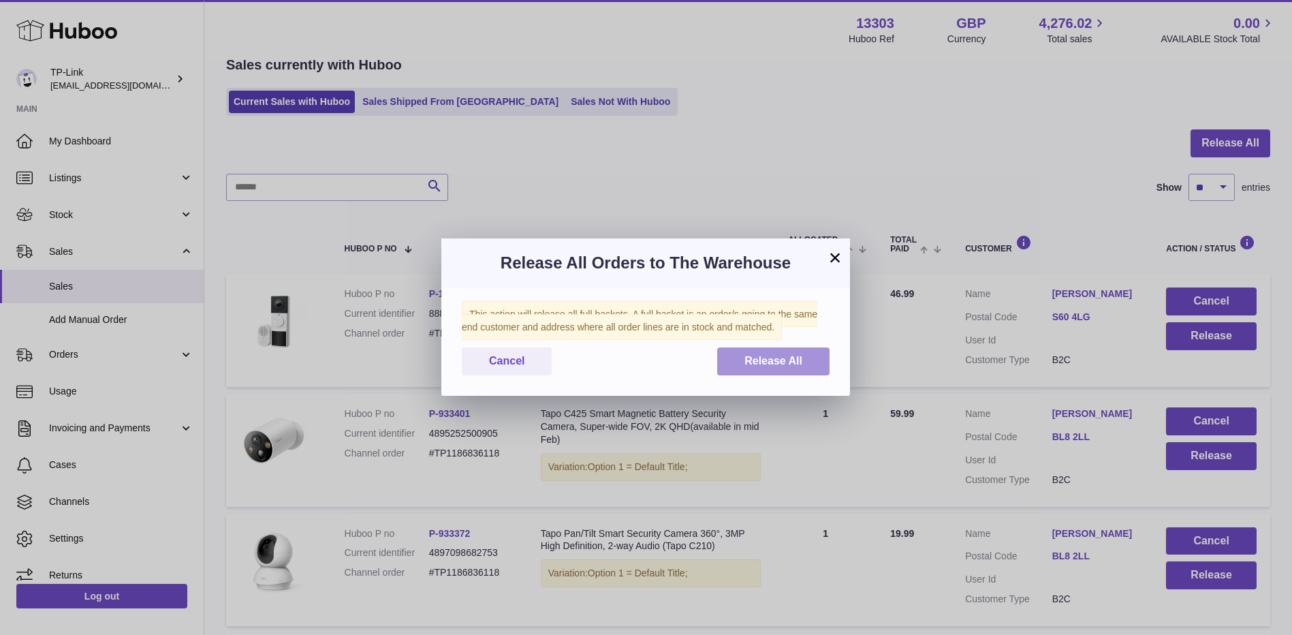
click at [741, 365] on button "Release All" at bounding box center [773, 361] width 112 height 28
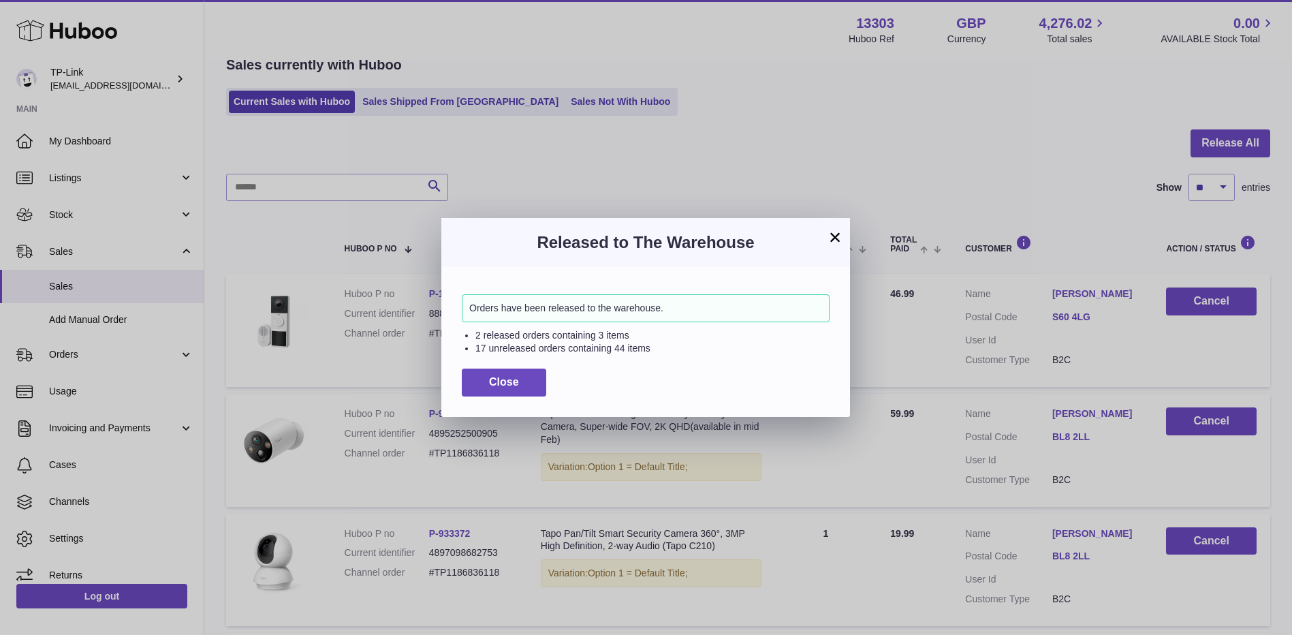
click at [840, 232] on button "×" at bounding box center [835, 237] width 16 height 16
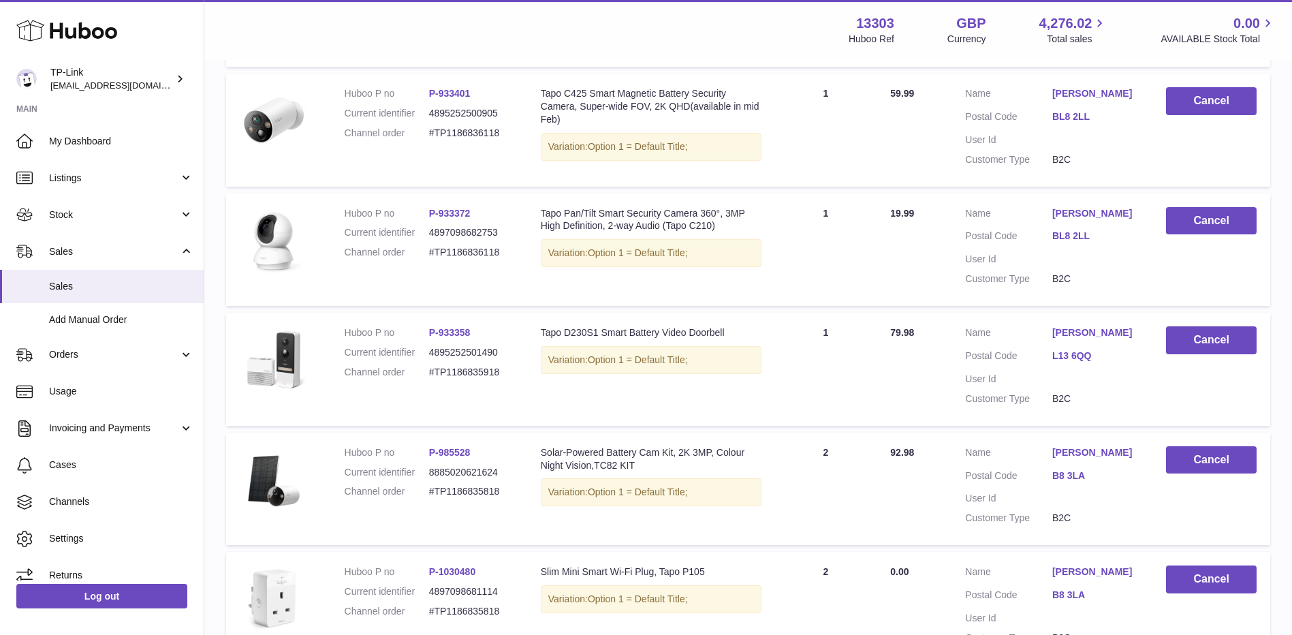
scroll to position [409, 0]
